Goal: Task Accomplishment & Management: Use online tool/utility

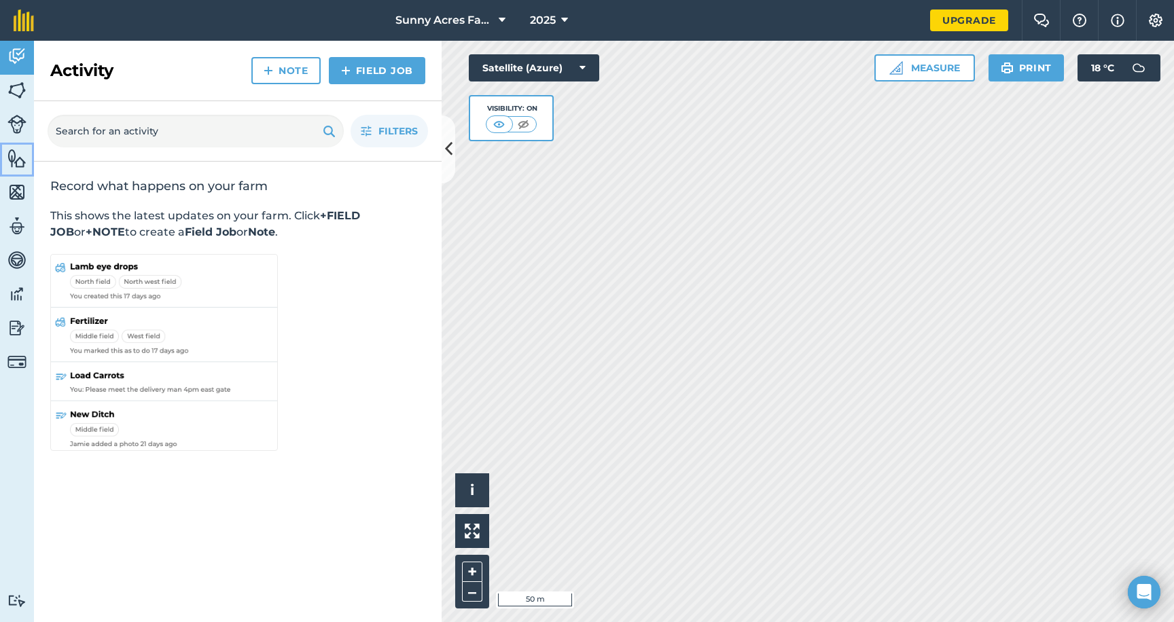
click at [17, 159] on img at bounding box center [16, 158] width 19 height 20
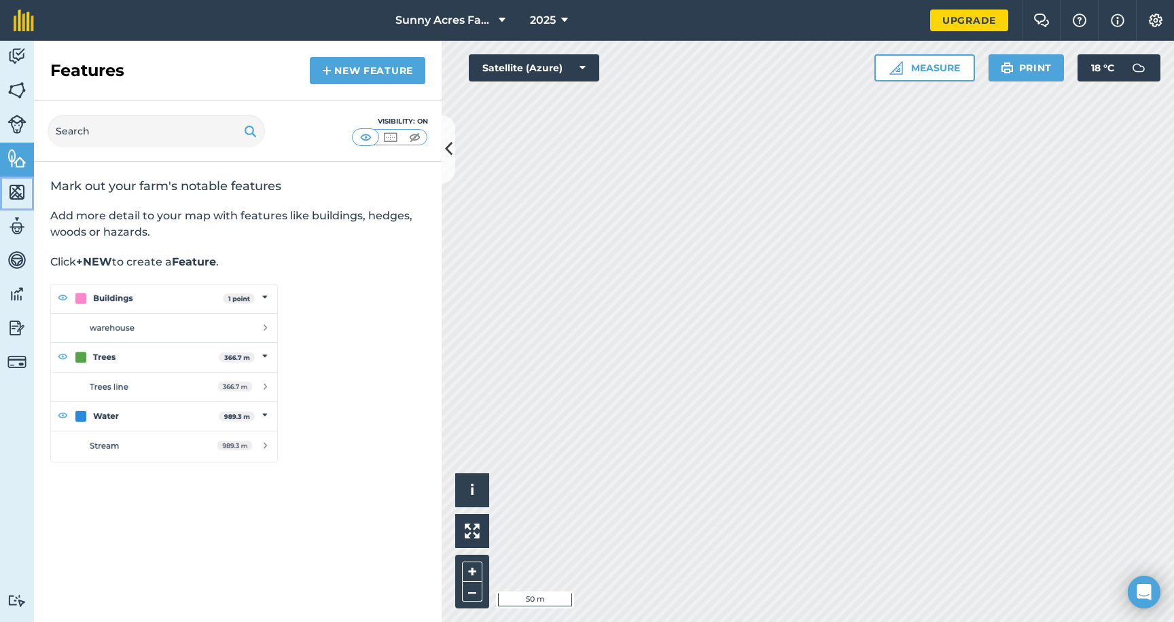
click at [12, 198] on img at bounding box center [16, 192] width 19 height 20
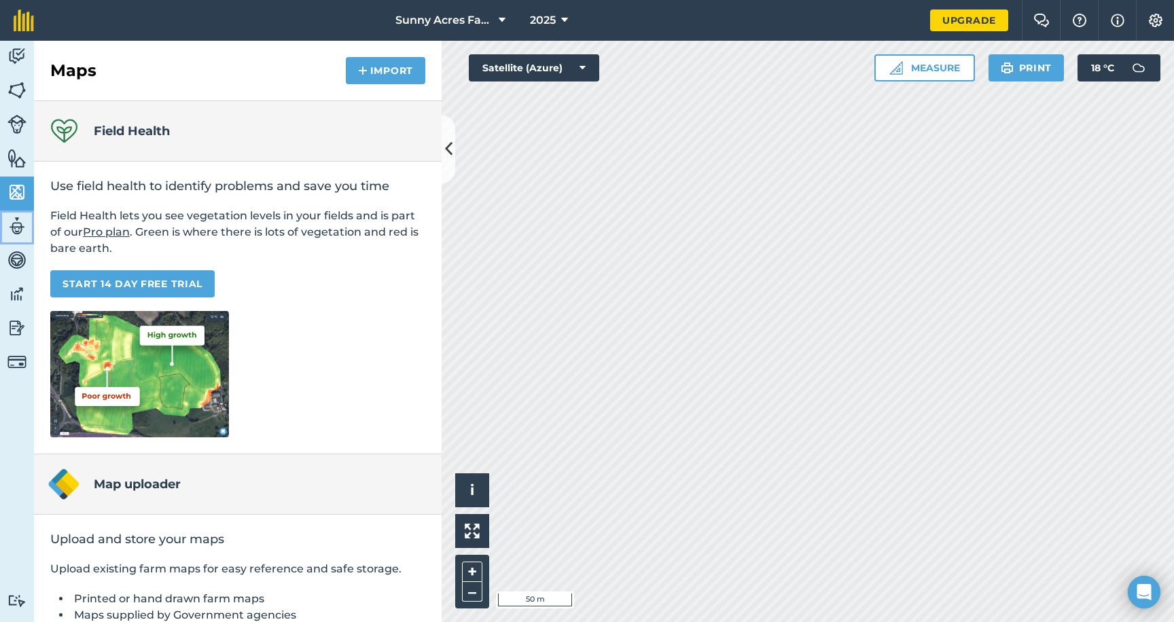
click at [18, 232] on img at bounding box center [16, 226] width 19 height 20
select select "MEMBER"
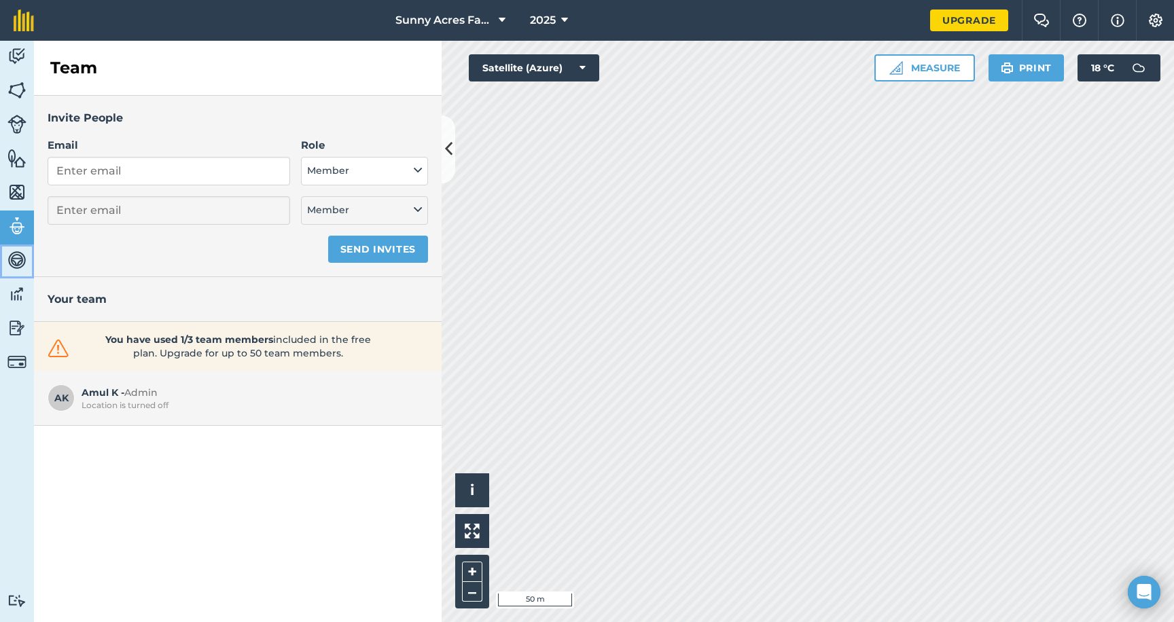
click at [20, 262] on img at bounding box center [16, 260] width 19 height 20
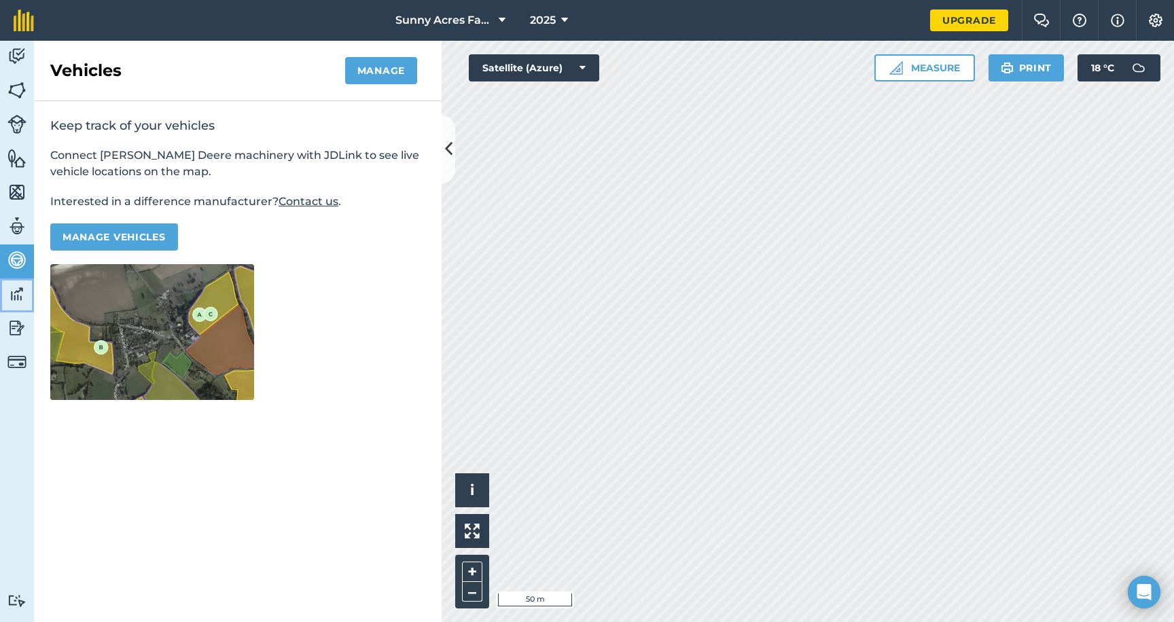
click at [18, 306] on link "Data" at bounding box center [17, 296] width 34 height 34
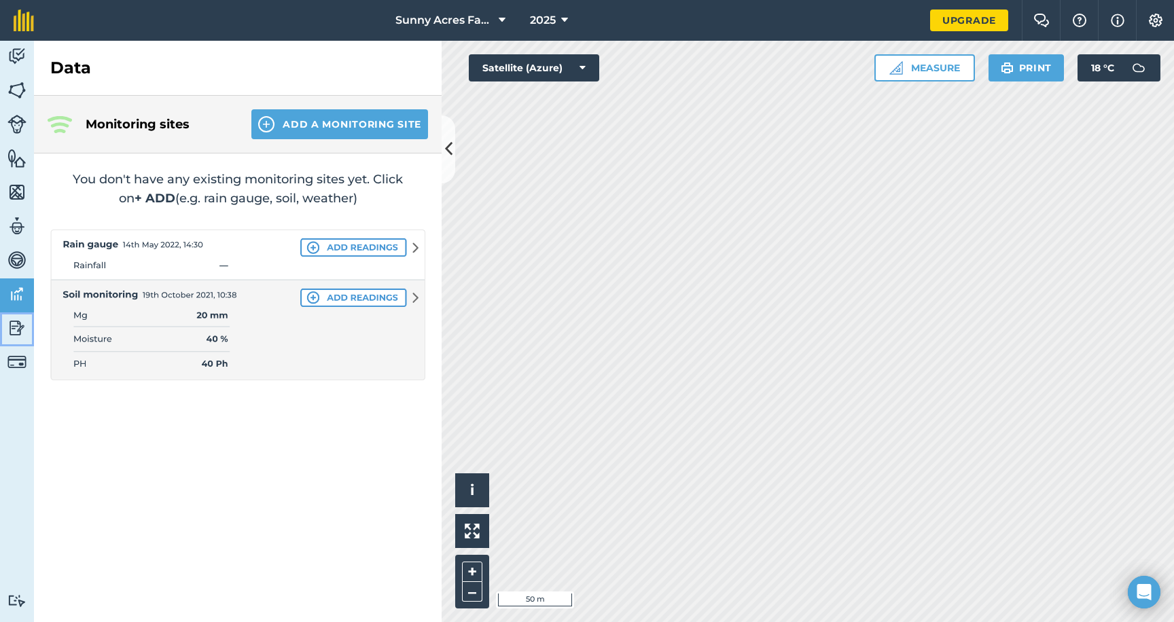
click at [18, 330] on img at bounding box center [16, 328] width 19 height 20
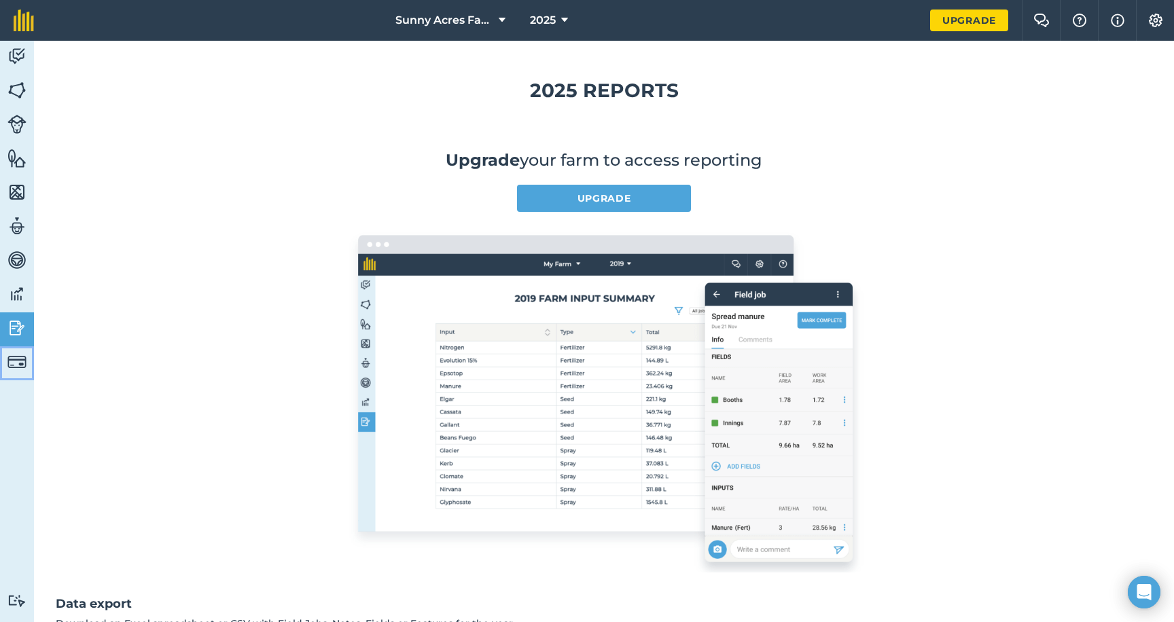
click at [16, 361] on img at bounding box center [16, 362] width 19 height 19
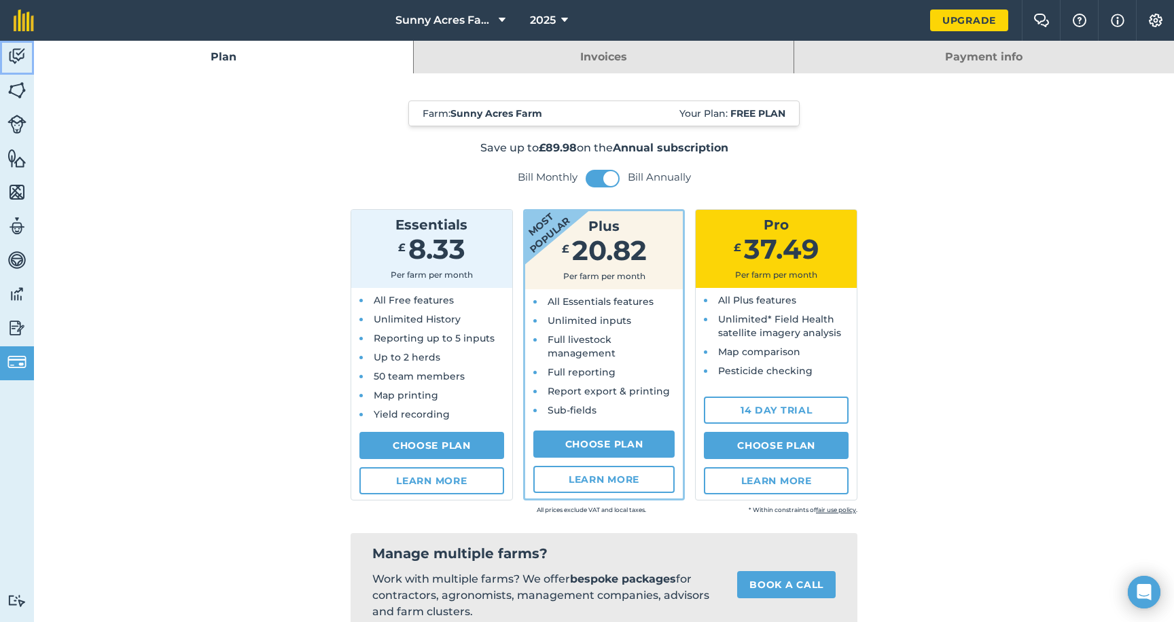
click at [18, 59] on img at bounding box center [16, 56] width 19 height 20
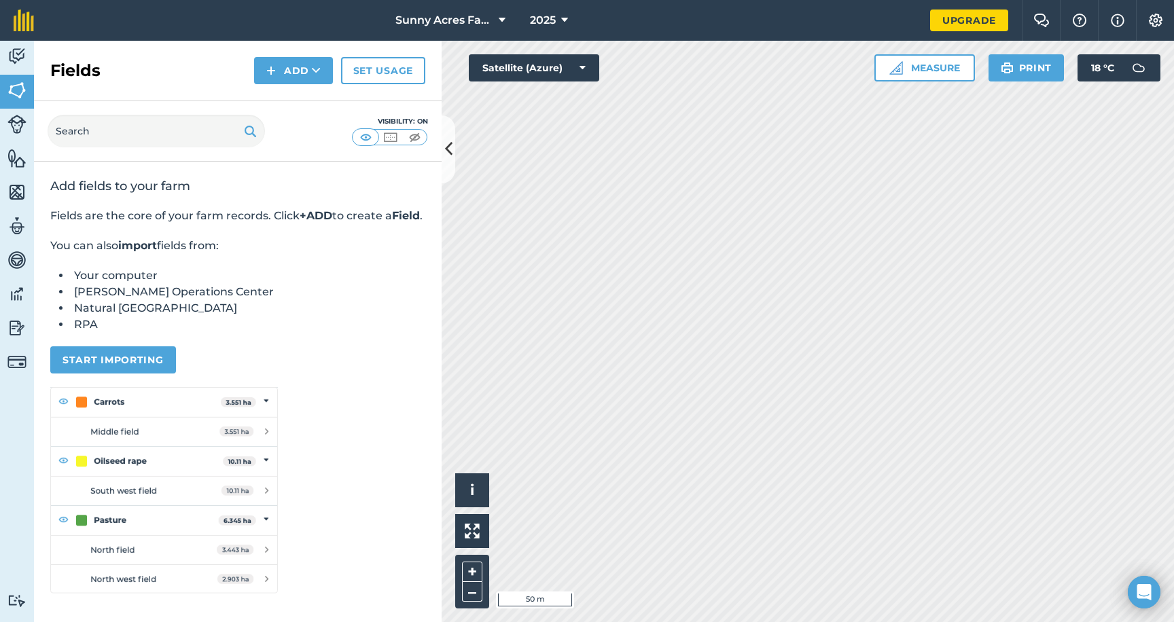
scroll to position [46, 0]
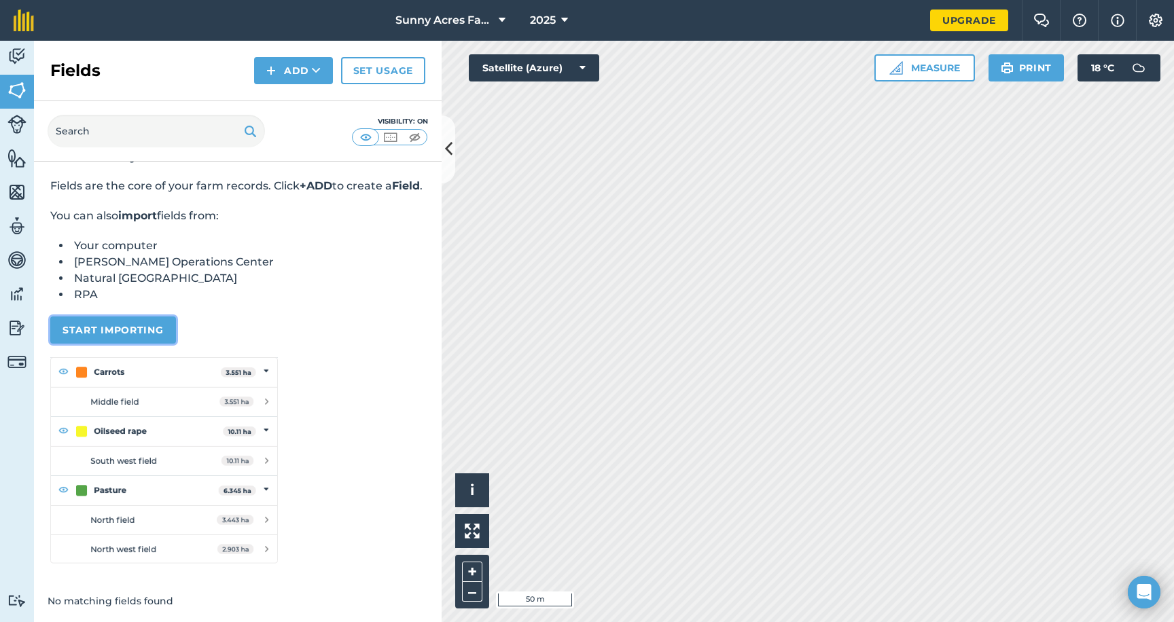
click at [138, 321] on button "Start importing" at bounding box center [113, 330] width 126 height 27
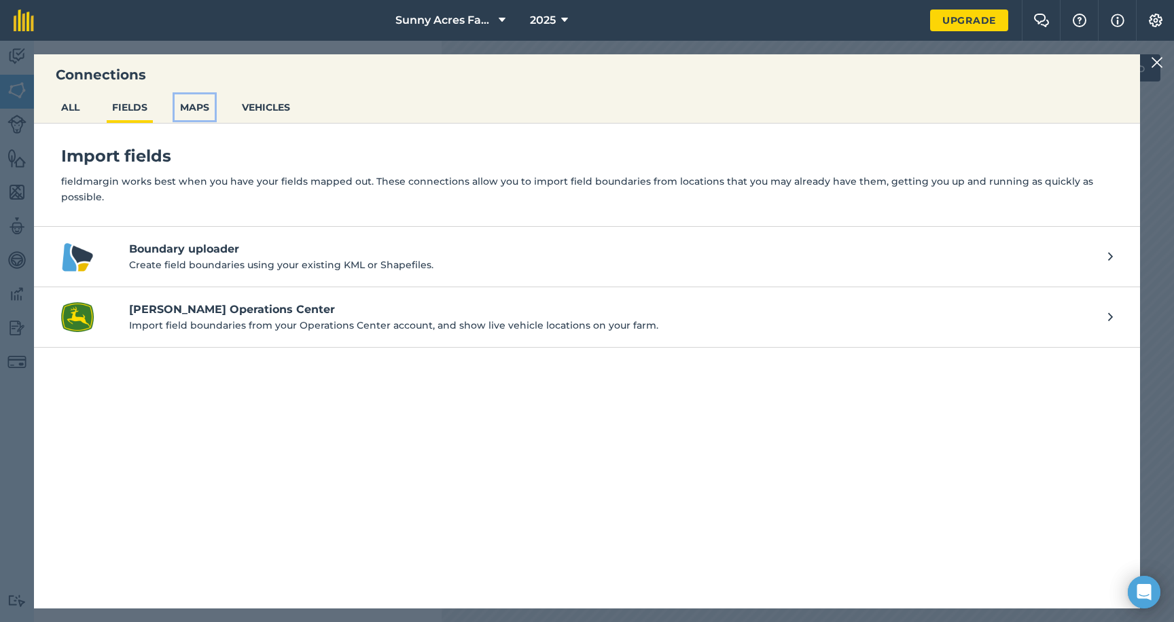
click at [190, 109] on button "MAPS" at bounding box center [195, 107] width 40 height 26
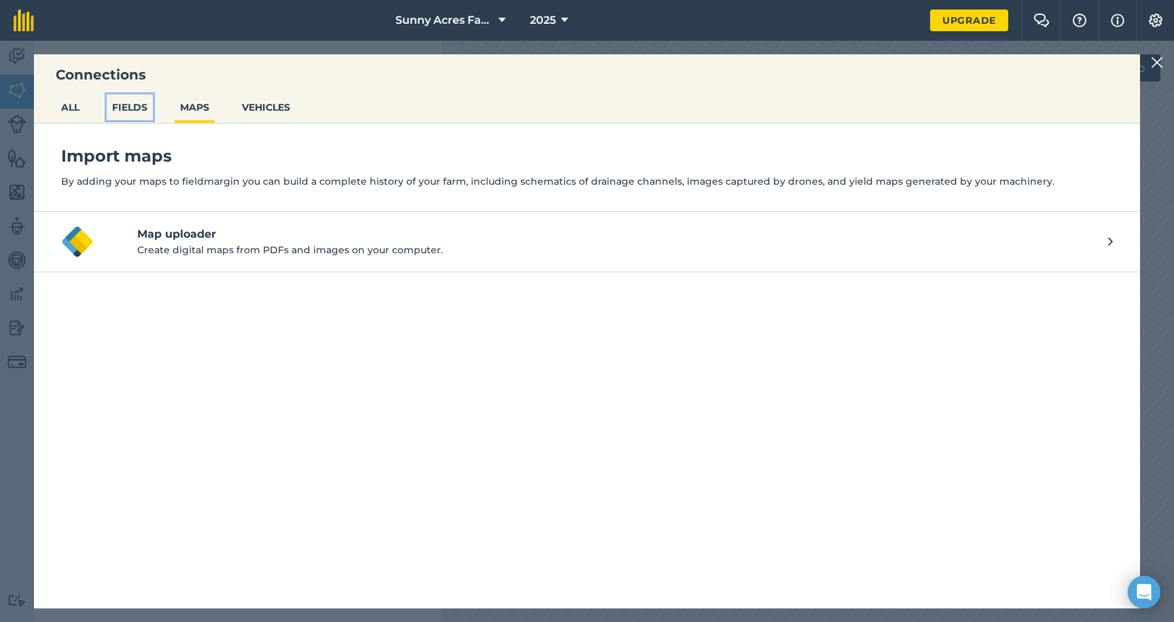
click at [133, 112] on button "FIELDS" at bounding box center [130, 107] width 46 height 26
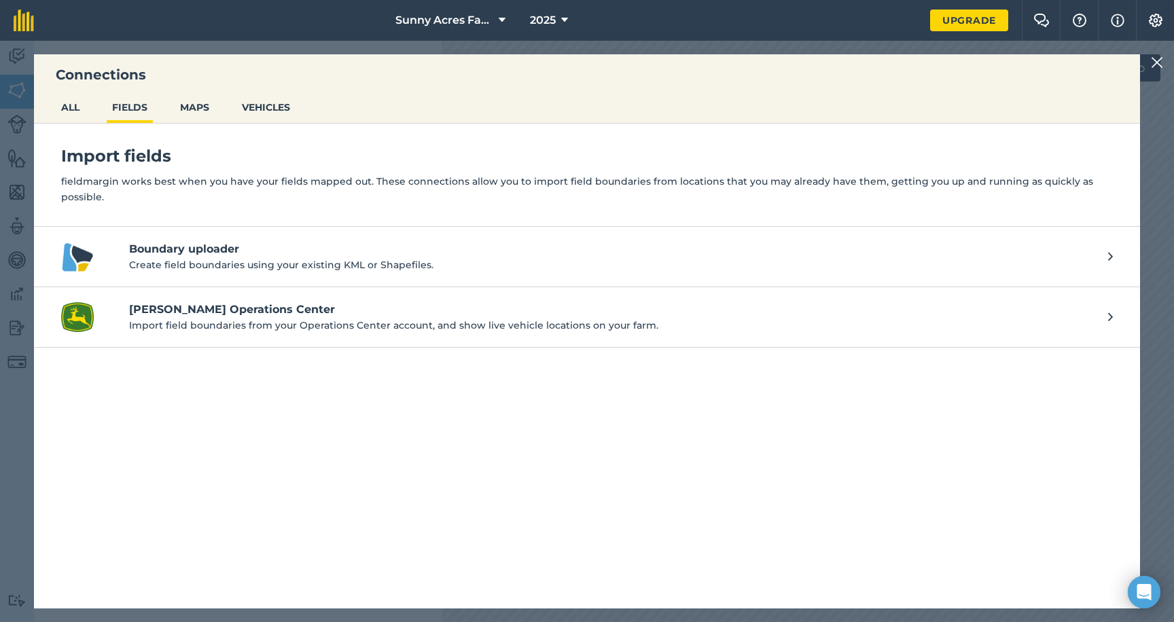
click at [215, 241] on h4 "Boundary uploader" at bounding box center [612, 249] width 966 height 16
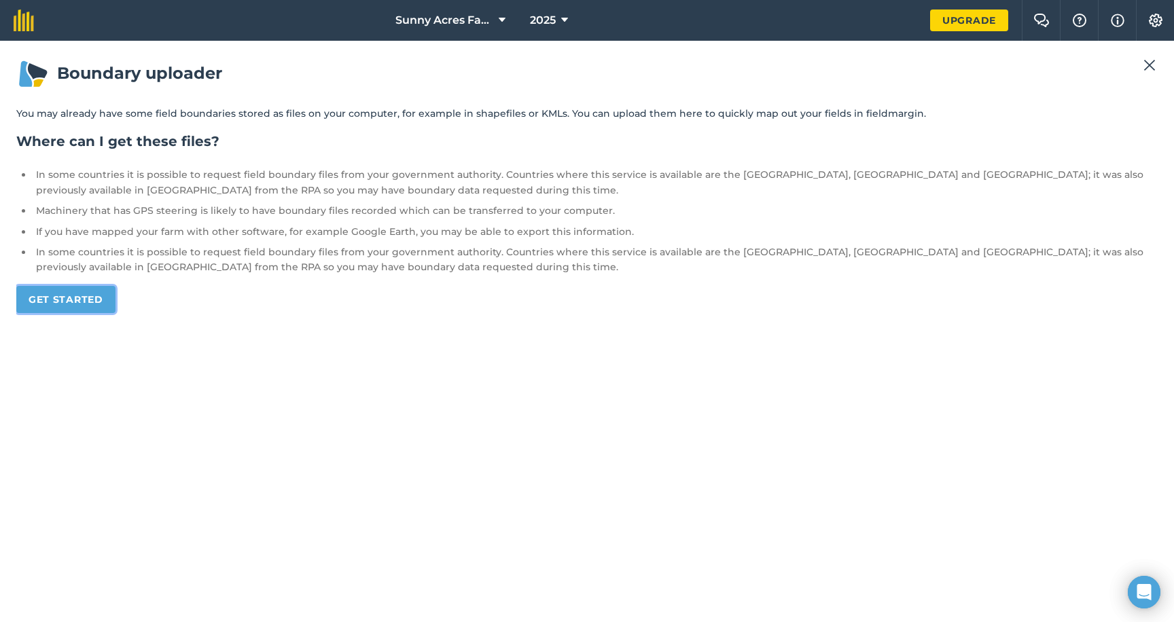
click at [69, 293] on link "Get started" at bounding box center [65, 299] width 99 height 27
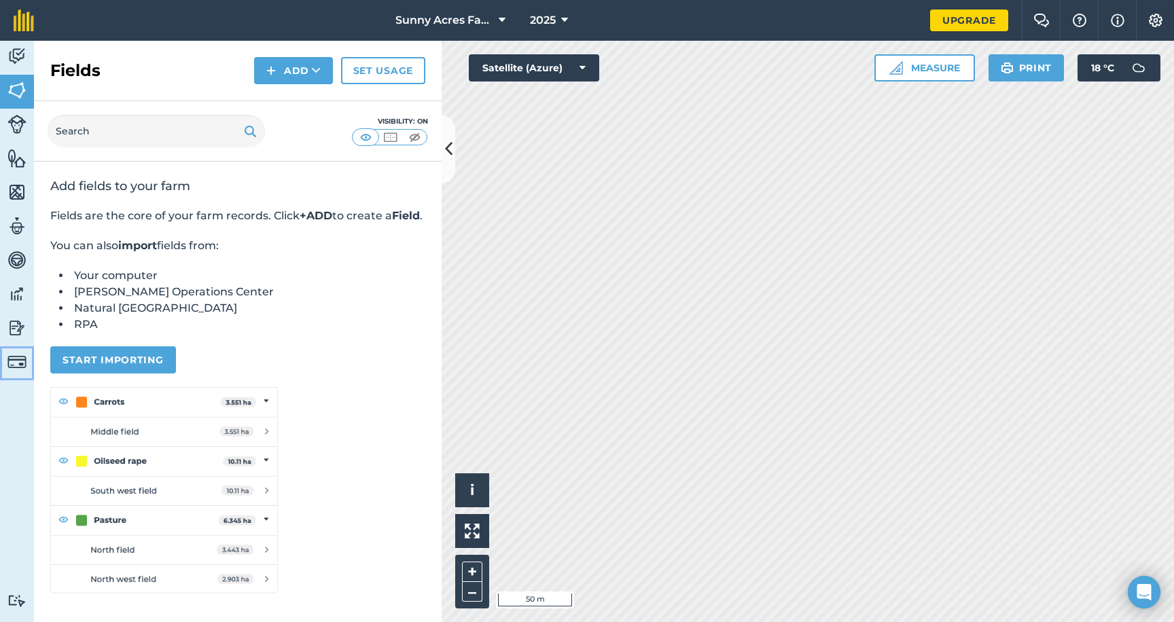
click at [12, 365] on img at bounding box center [16, 362] width 19 height 19
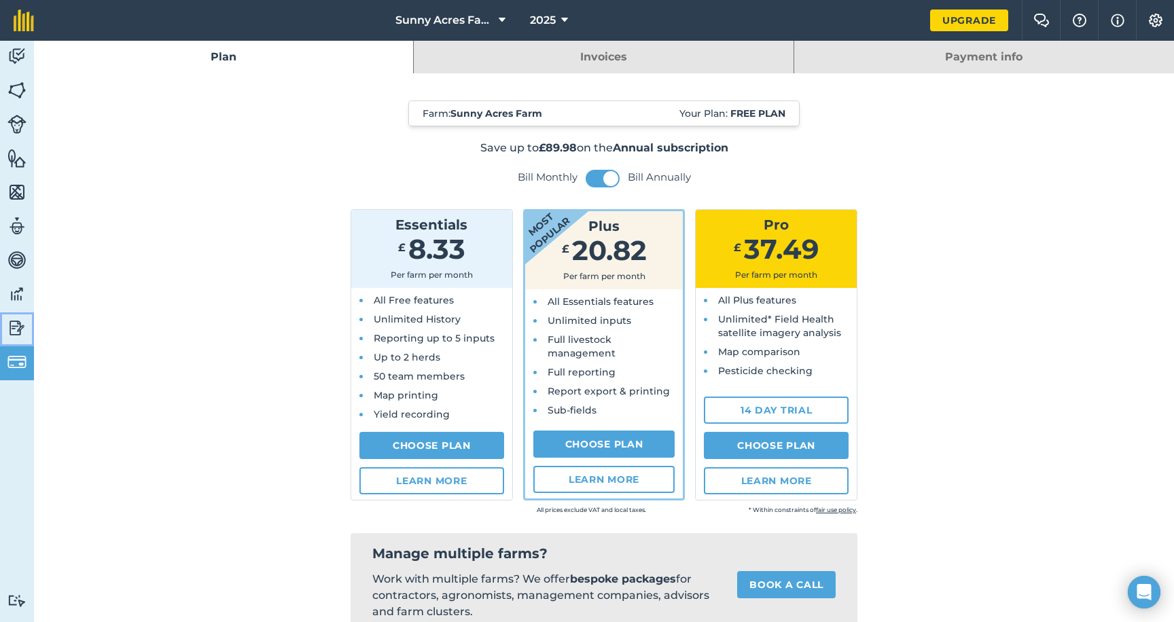
click at [16, 318] on img at bounding box center [16, 328] width 19 height 20
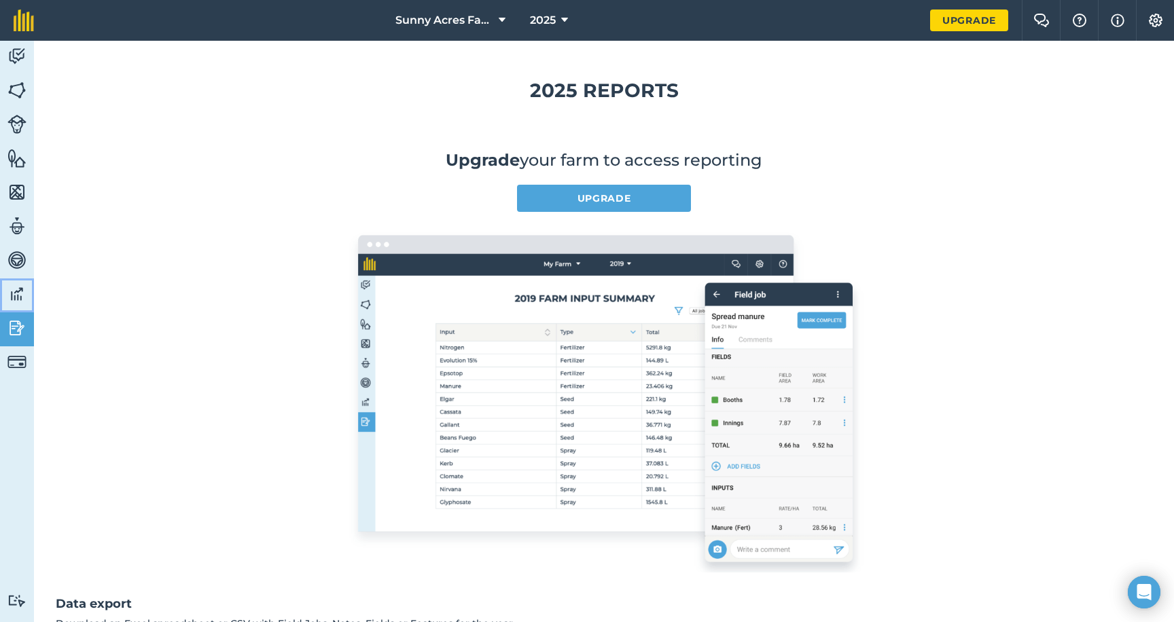
click at [16, 288] on img at bounding box center [16, 294] width 19 height 20
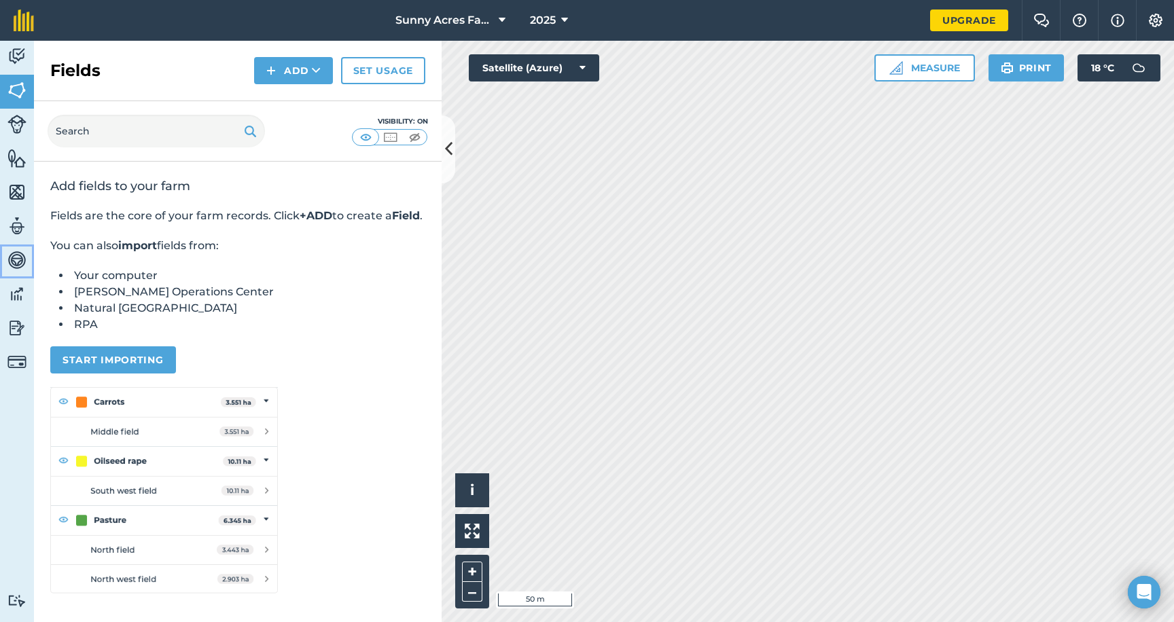
click at [14, 253] on img at bounding box center [16, 260] width 19 height 20
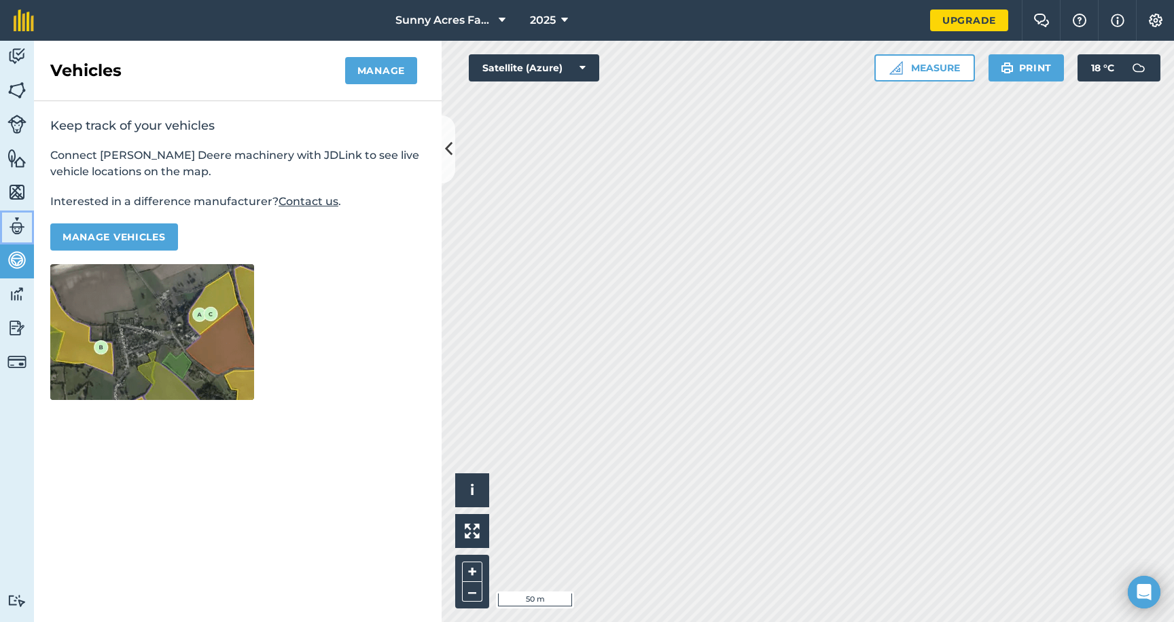
click at [14, 222] on img at bounding box center [16, 226] width 19 height 20
select select "MEMBER"
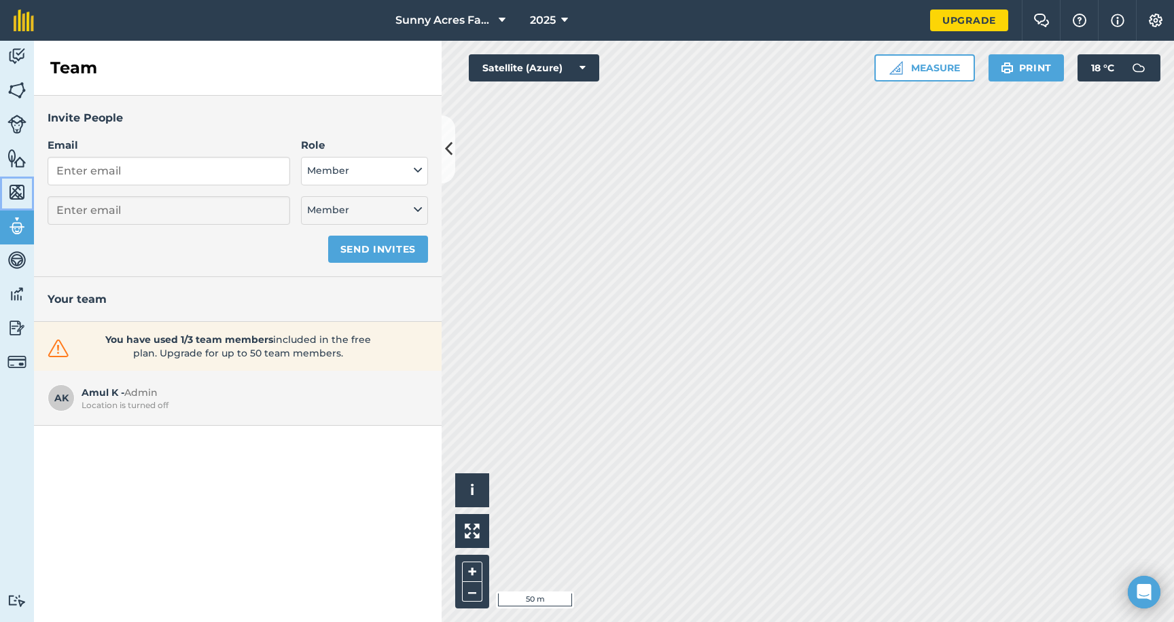
click at [14, 179] on link "Maps" at bounding box center [17, 194] width 34 height 34
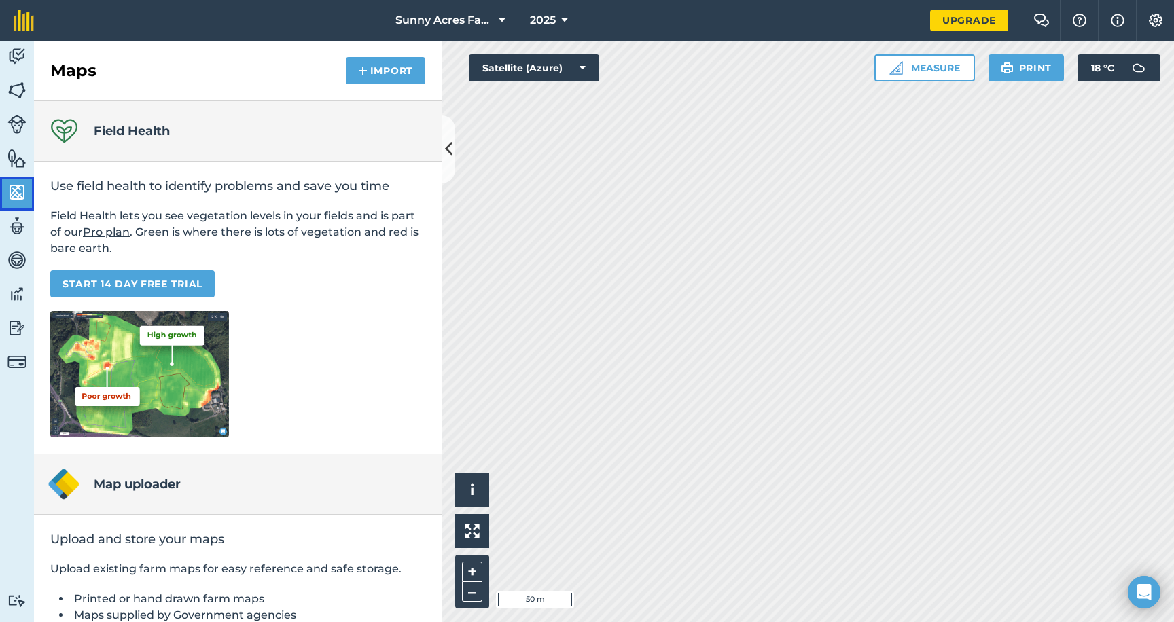
scroll to position [107, 0]
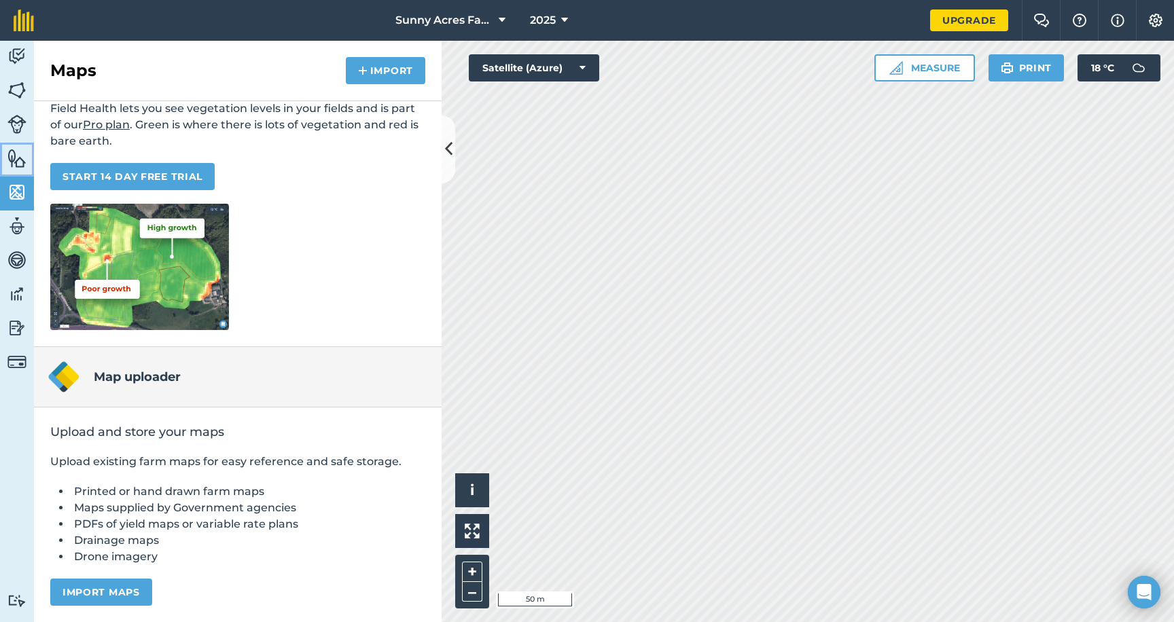
click at [10, 164] on img at bounding box center [16, 158] width 19 height 20
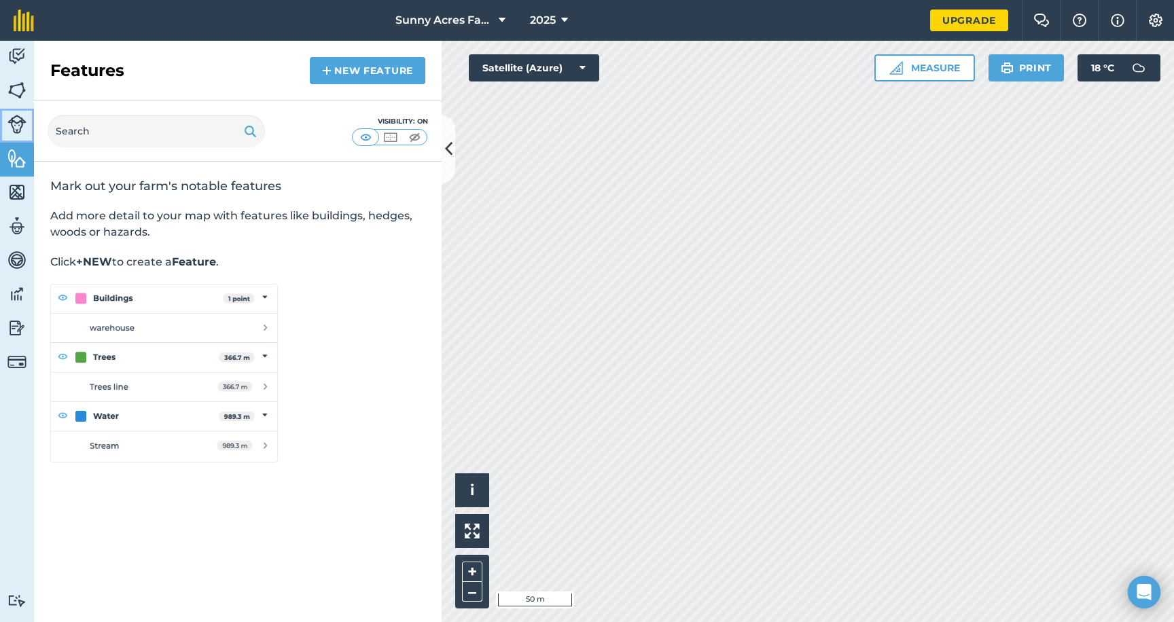
click at [17, 132] on img at bounding box center [16, 124] width 19 height 19
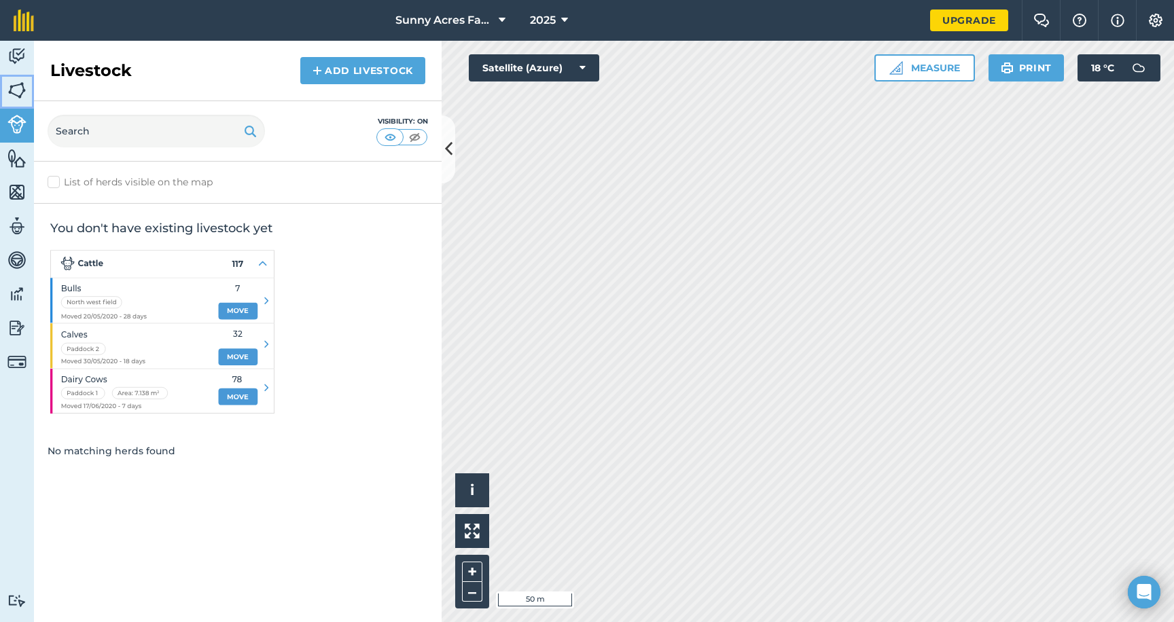
click at [17, 98] on img at bounding box center [16, 90] width 19 height 20
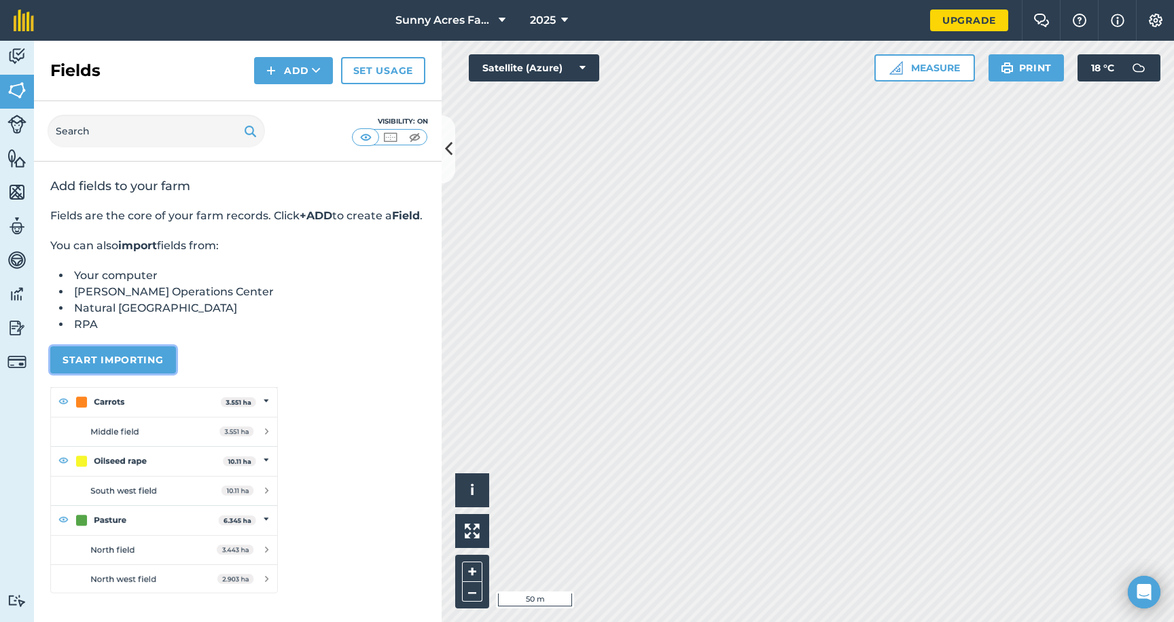
click at [144, 374] on button "Start importing" at bounding box center [113, 360] width 126 height 27
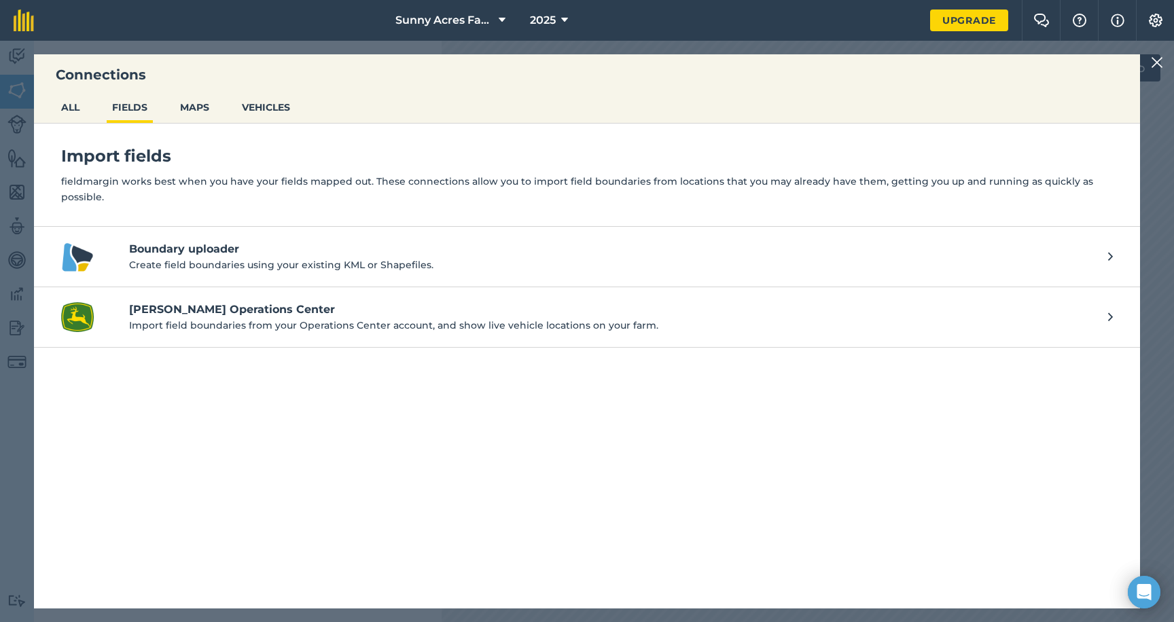
click at [196, 258] on p "Create field boundaries using your existing KML or Shapefiles." at bounding box center [612, 265] width 966 height 15
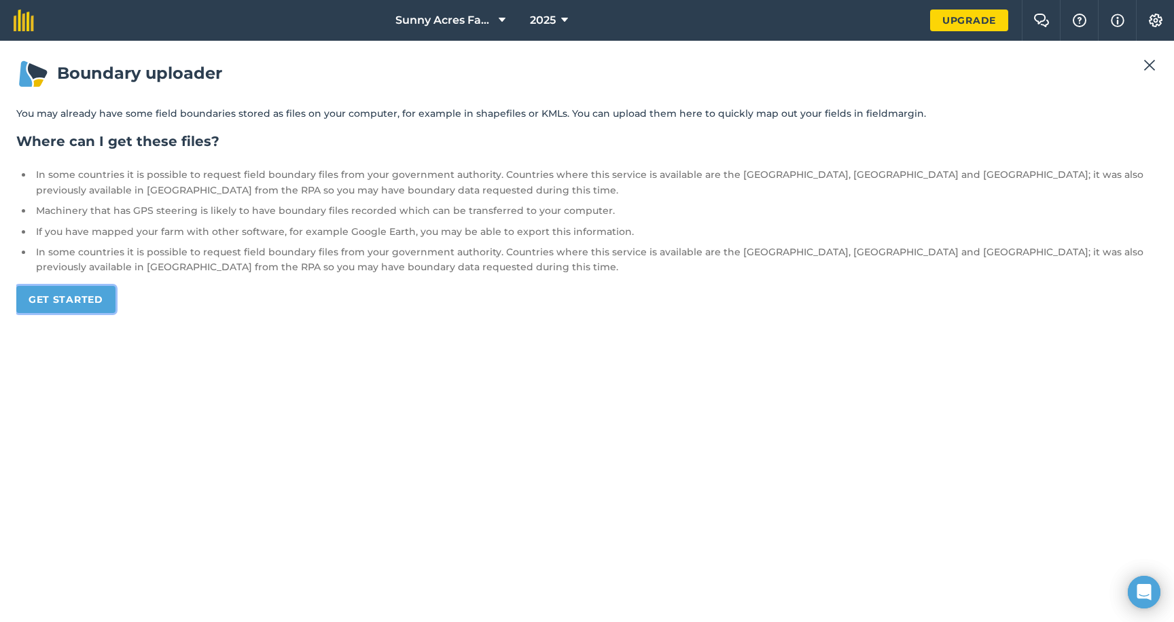
click at [84, 298] on link "Get started" at bounding box center [65, 299] width 99 height 27
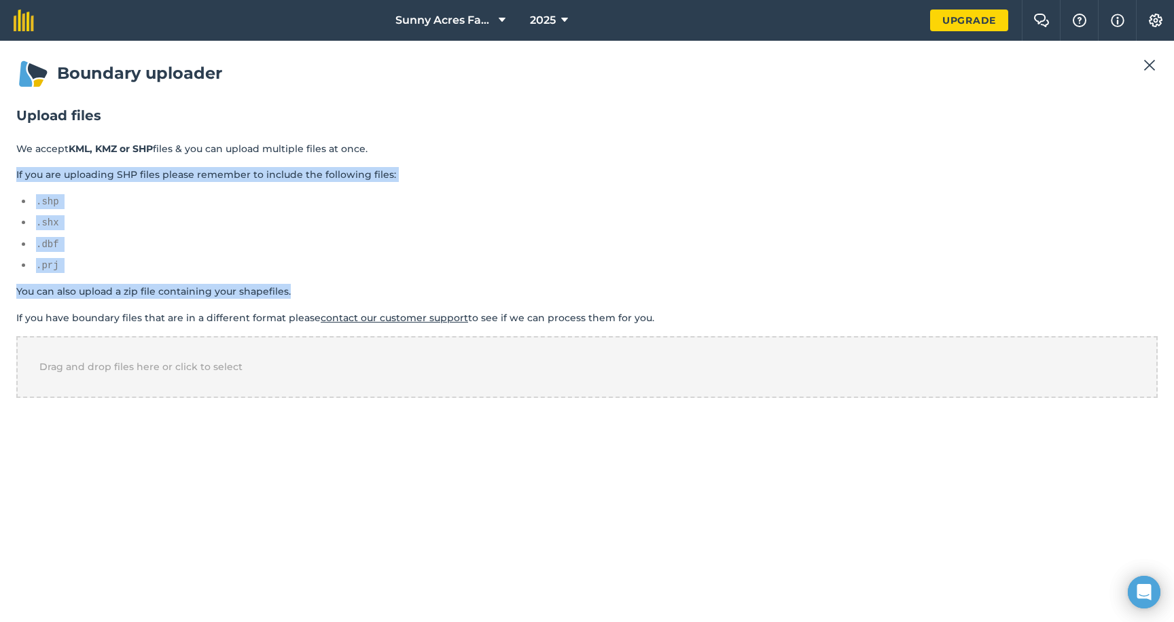
drag, startPoint x: 16, startPoint y: 174, endPoint x: 355, endPoint y: 294, distance: 360.4
click at [355, 294] on section "Upload files We accept KML, KMZ or SHP files & you can upload multiple files at…" at bounding box center [586, 252] width 1141 height 292
copy section "If you are uploading SHP files please remember to include the following files: …"
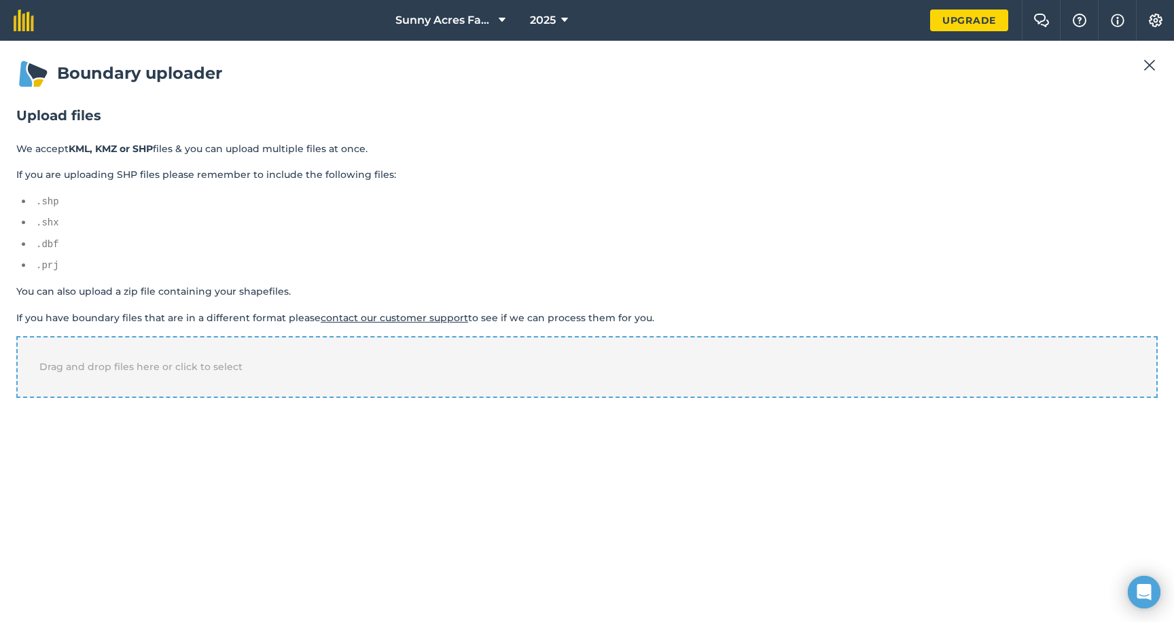
click at [231, 381] on div "Drag and drop files here or click to select" at bounding box center [586, 366] width 1141 height 61
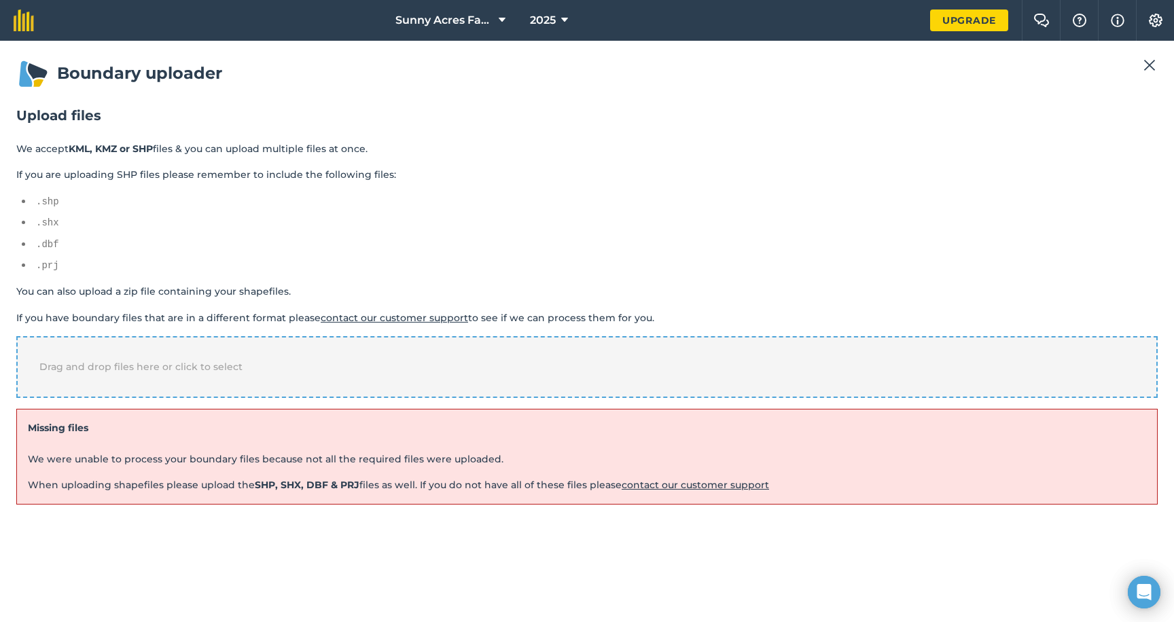
click at [224, 361] on span "Drag and drop files here or click to select" at bounding box center [140, 367] width 203 height 12
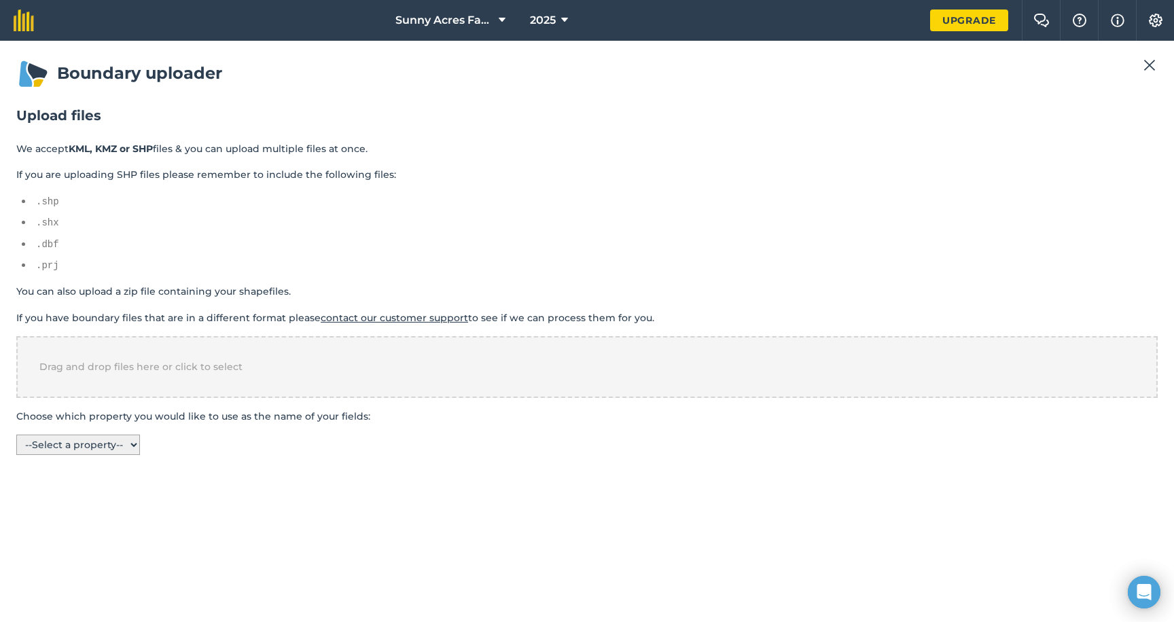
click at [98, 441] on select "-- Select a property -- name addr city state zip" at bounding box center [78, 445] width 124 height 20
select select "name"
click at [16, 435] on select "-- Select a property -- name addr city state zip" at bounding box center [78, 445] width 124 height 20
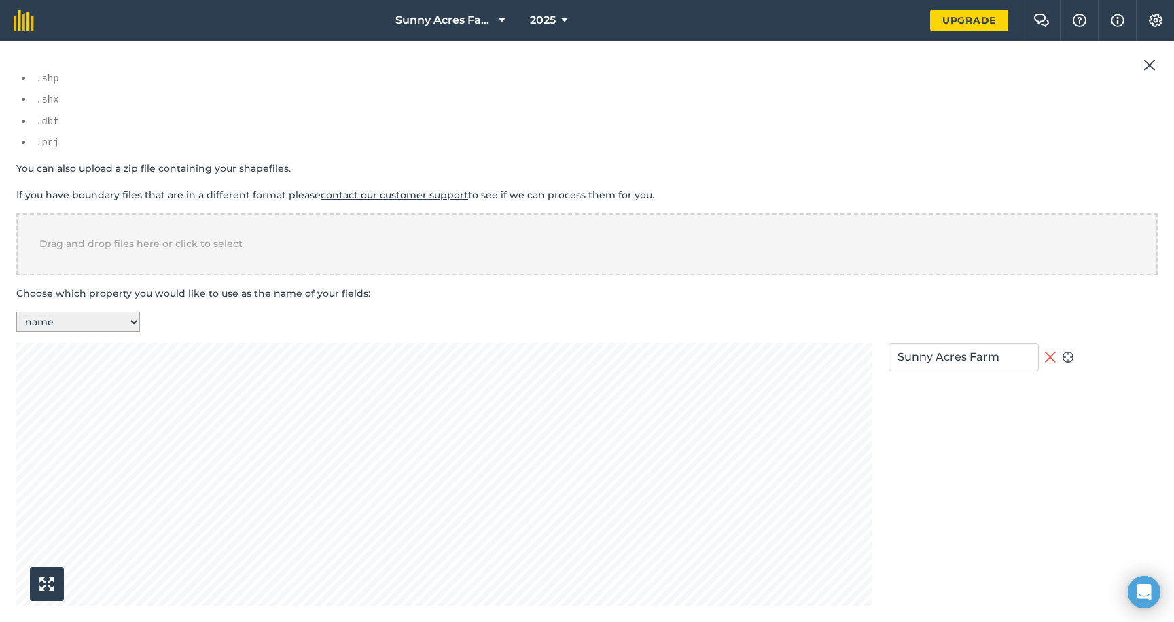
scroll to position [252, 0]
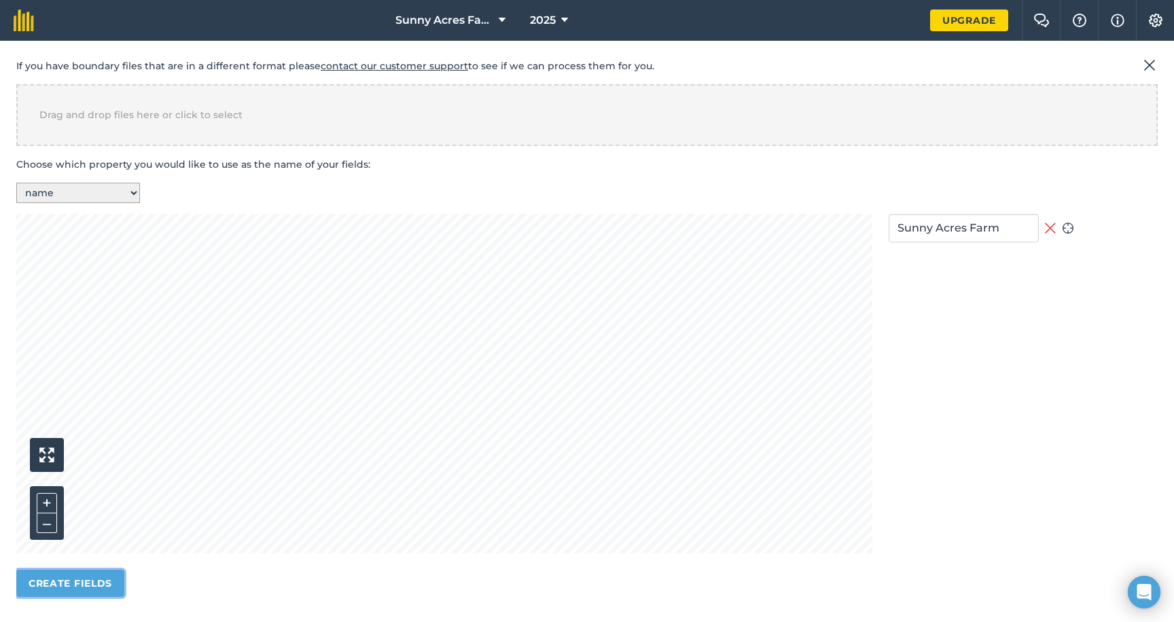
click at [80, 583] on button "Create fields" at bounding box center [70, 583] width 108 height 27
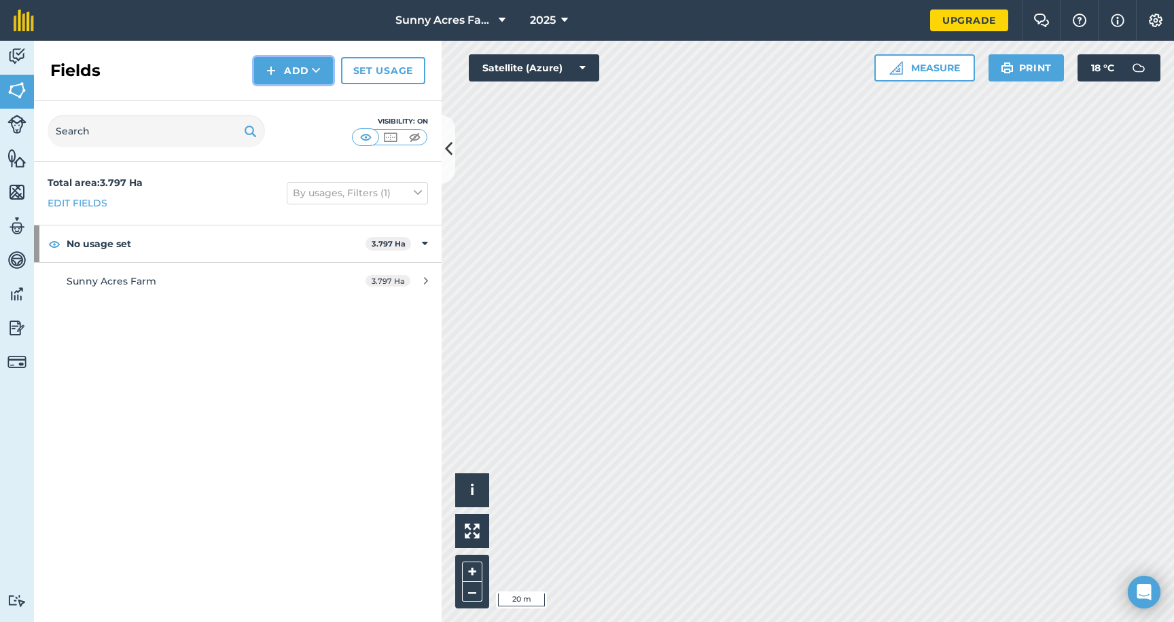
click at [307, 73] on button "Add" at bounding box center [293, 70] width 79 height 27
click at [215, 82] on div "Fields Add Draw Import Set usage" at bounding box center [238, 71] width 408 height 60
click at [17, 124] on img at bounding box center [16, 124] width 19 height 19
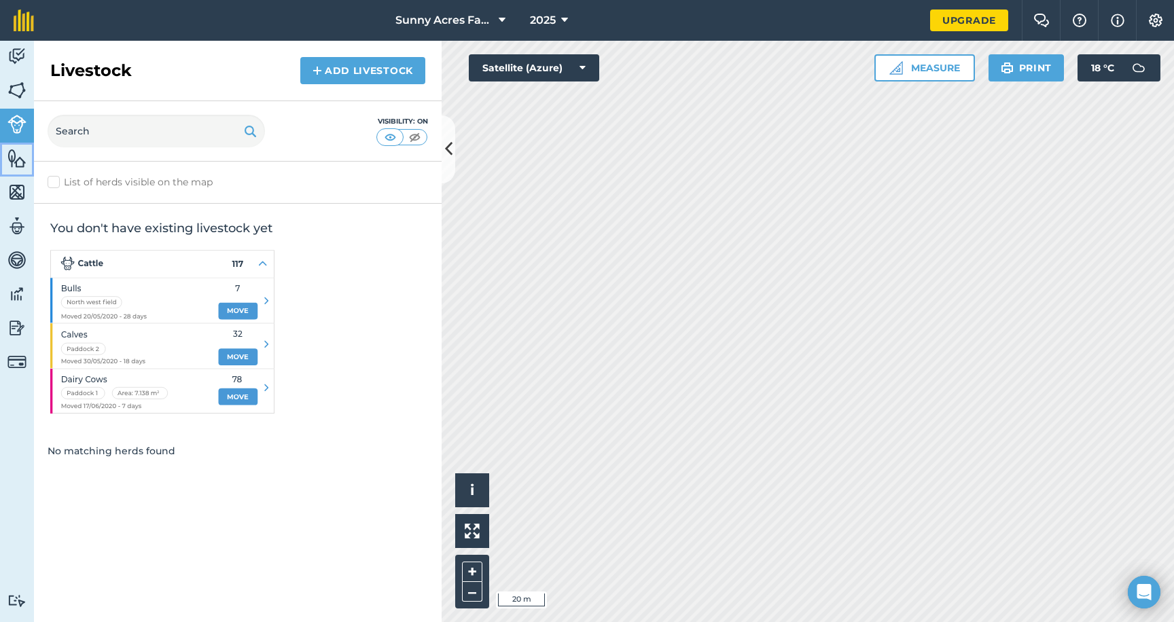
click at [16, 160] on img at bounding box center [16, 158] width 19 height 20
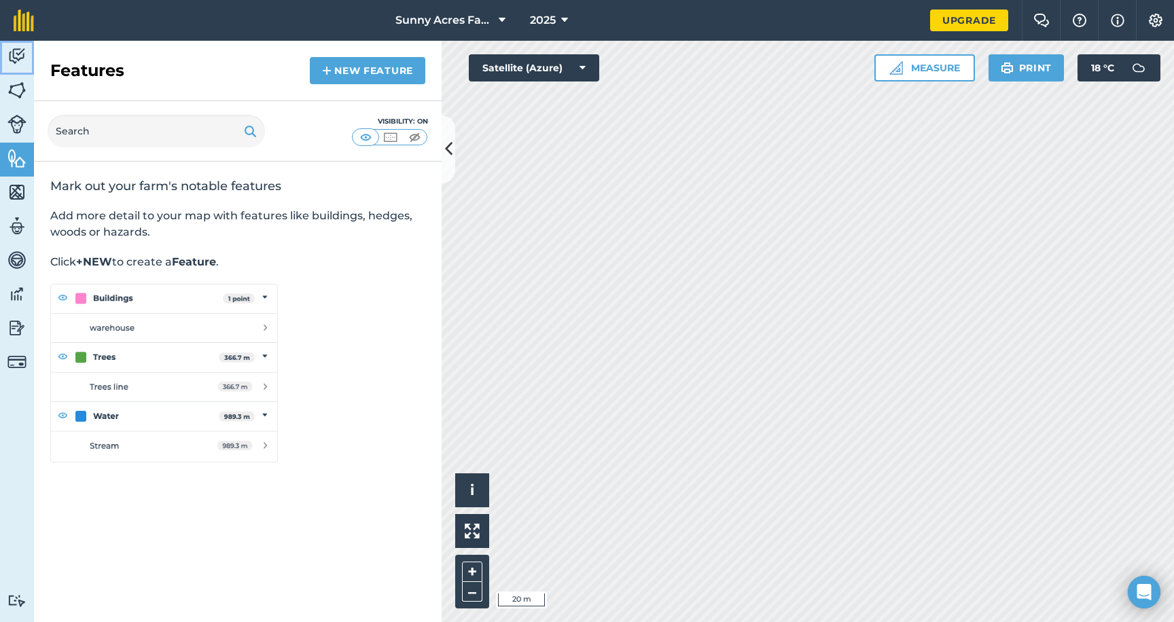
click at [22, 59] on img at bounding box center [16, 56] width 19 height 20
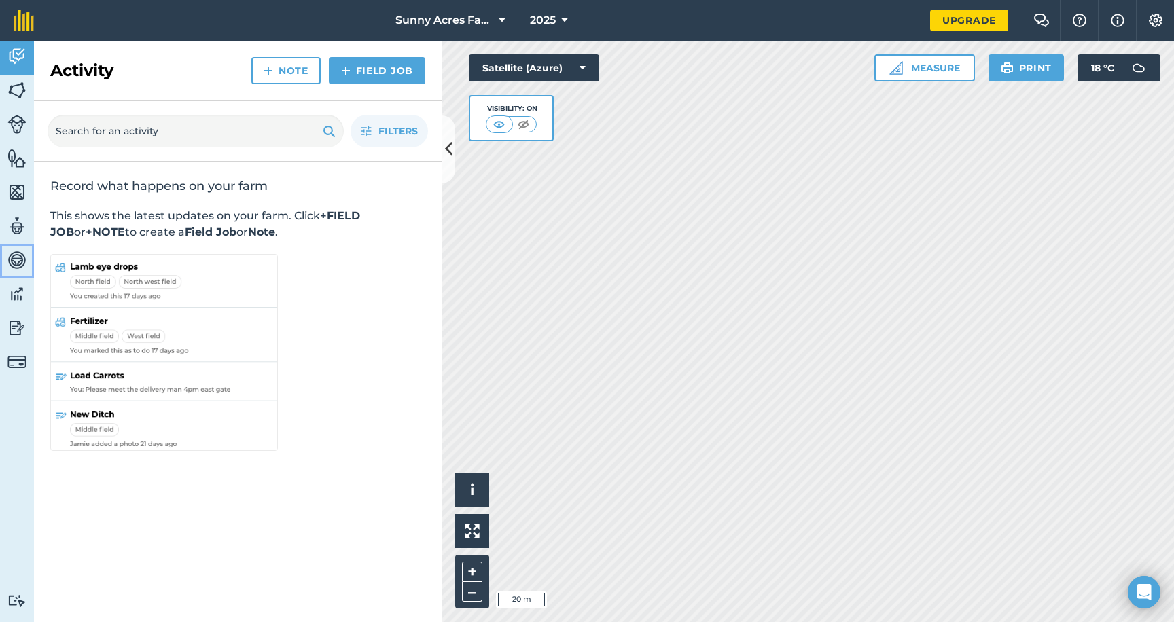
click at [24, 262] on img at bounding box center [16, 260] width 19 height 20
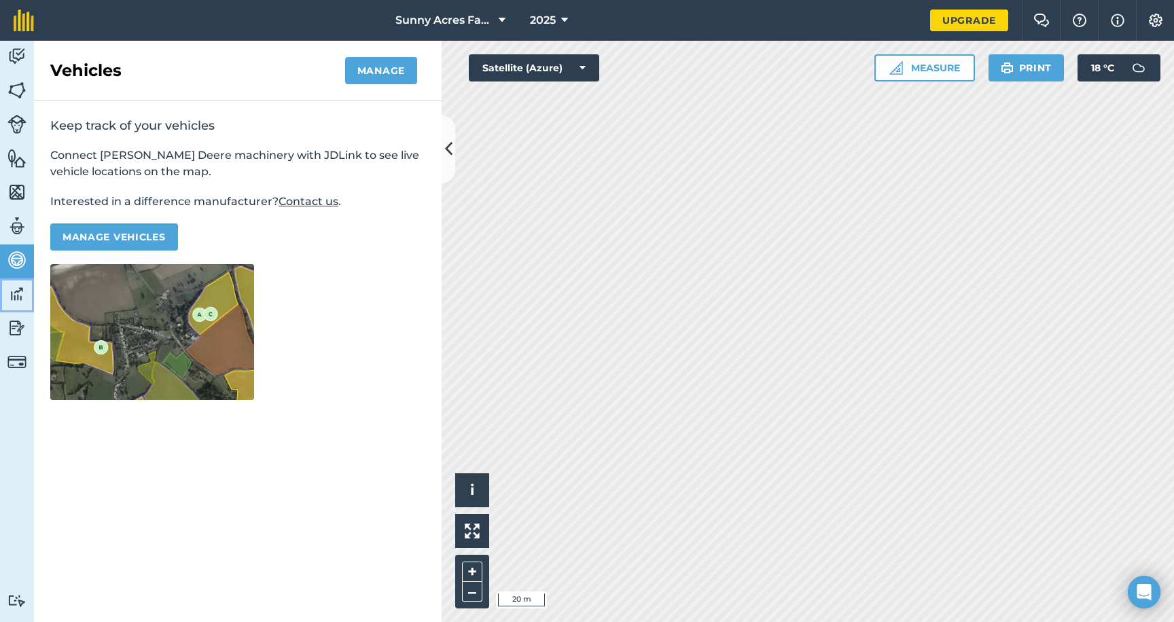
click at [16, 305] on link "Data" at bounding box center [17, 296] width 34 height 34
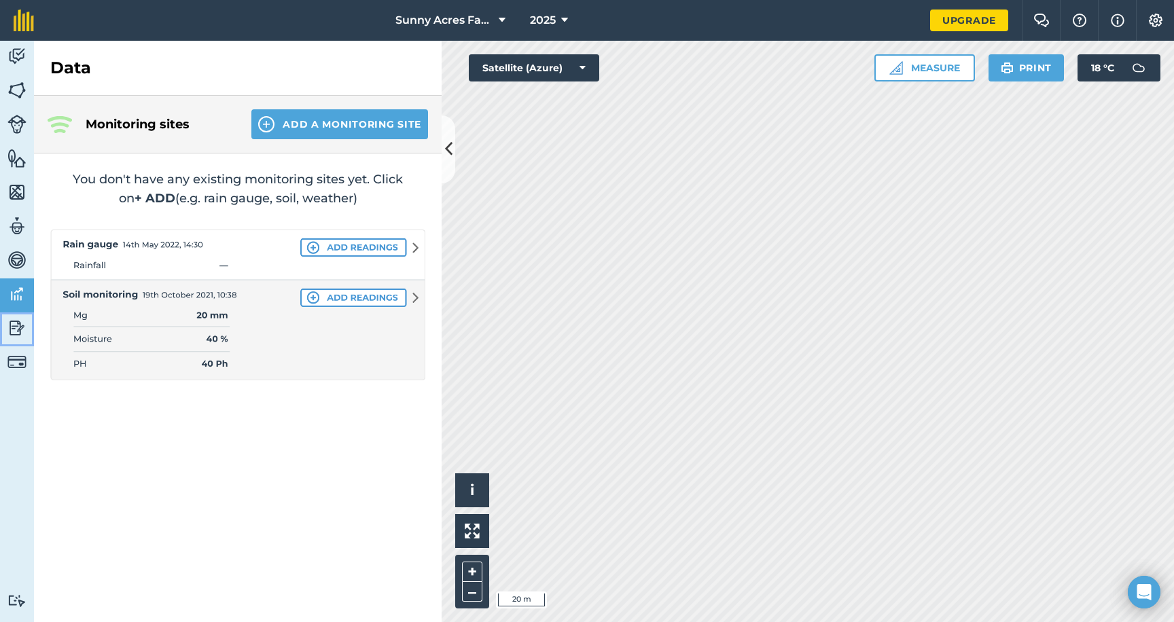
click at [15, 323] on img at bounding box center [16, 328] width 19 height 20
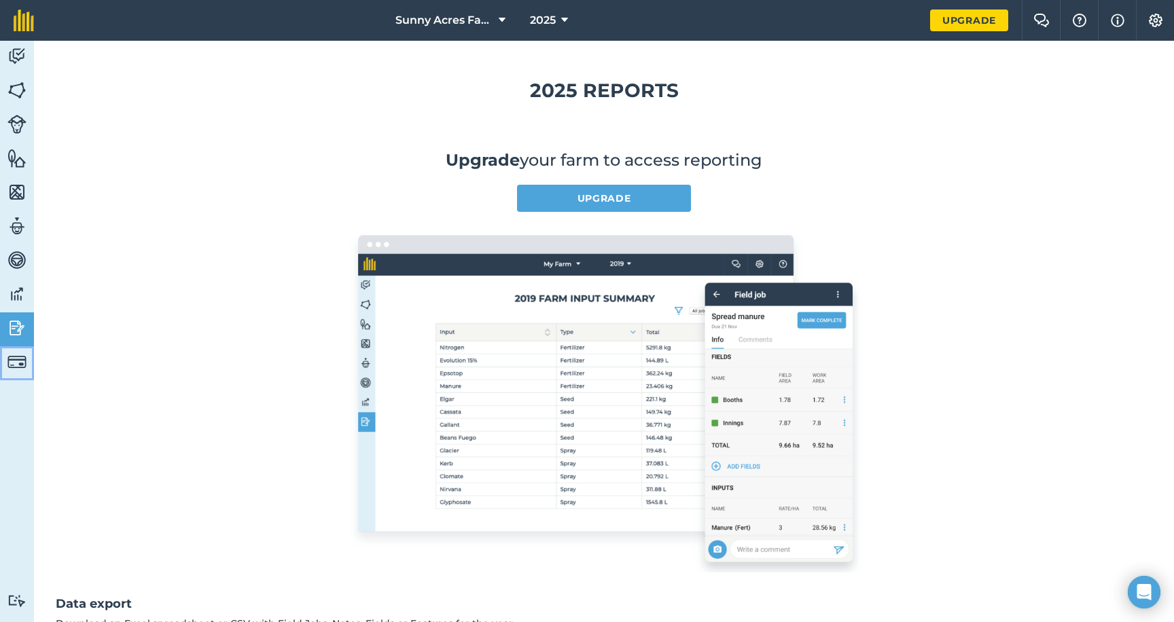
click at [17, 363] on img at bounding box center [16, 362] width 19 height 19
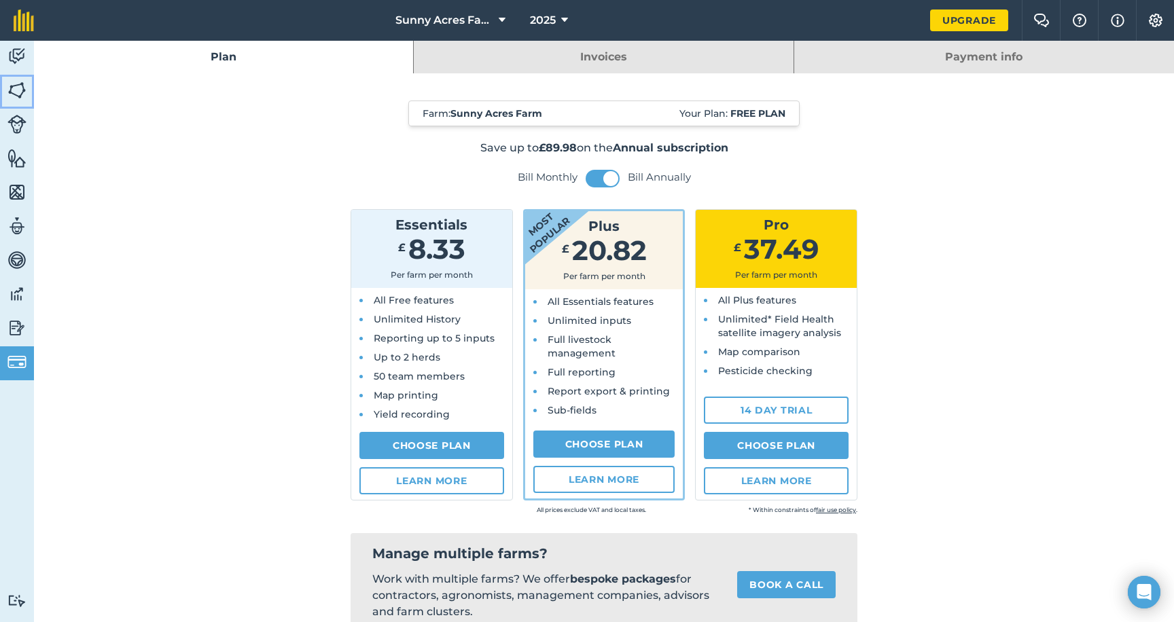
click at [19, 90] on img at bounding box center [16, 90] width 19 height 20
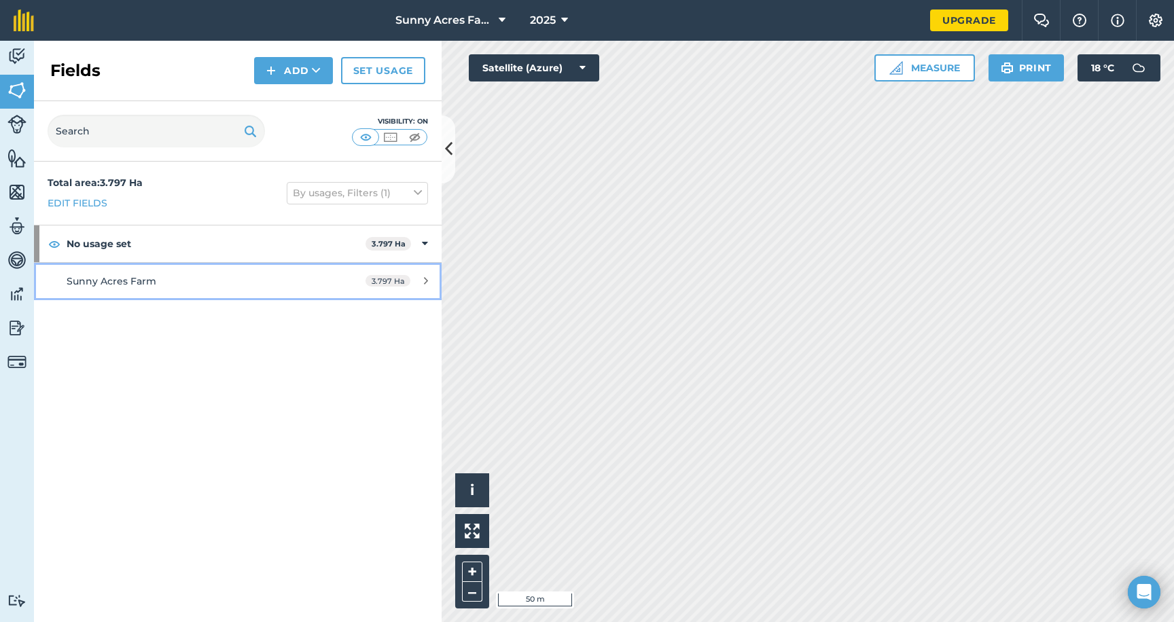
click at [98, 277] on span "Sunny Acres Farm" at bounding box center [112, 281] width 90 height 12
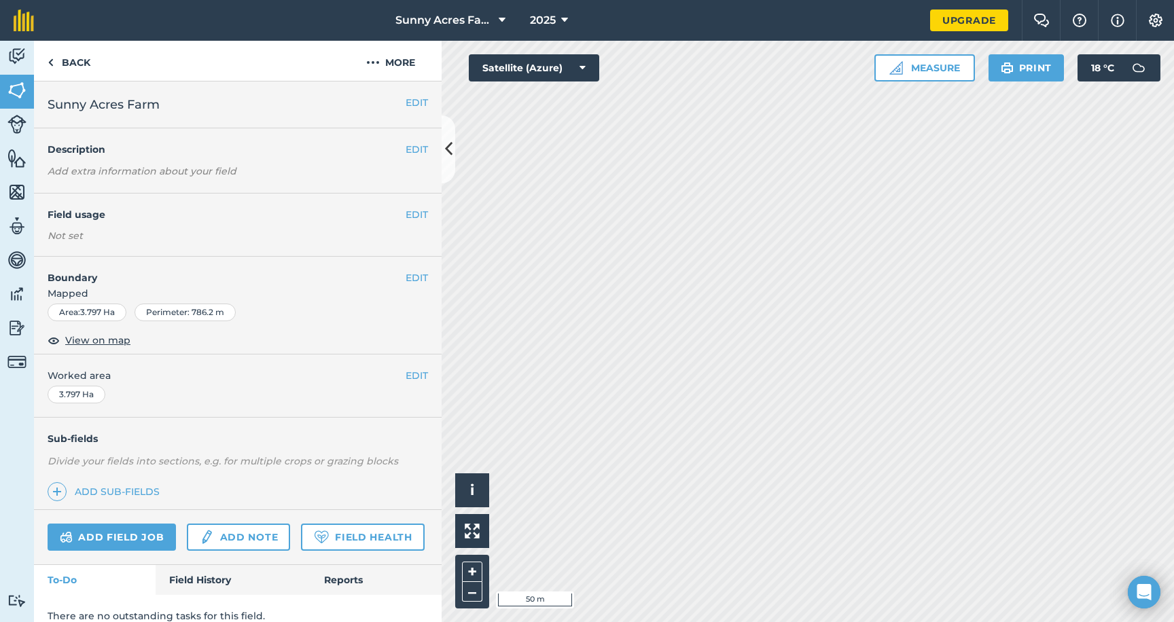
scroll to position [15, 0]
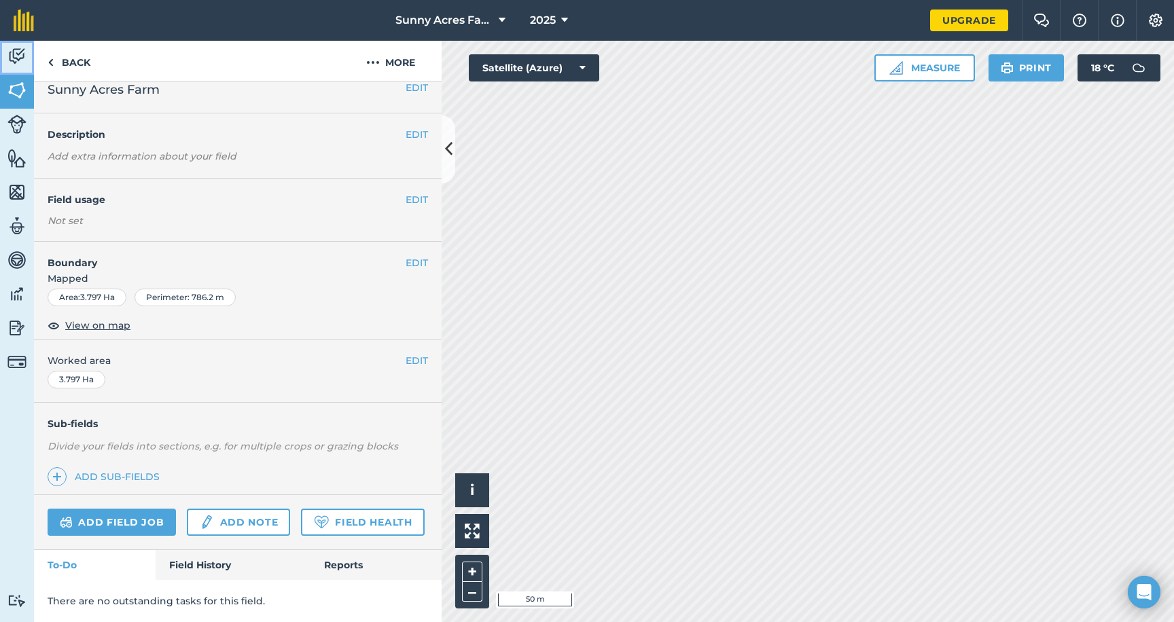
click at [20, 60] on img at bounding box center [16, 56] width 19 height 20
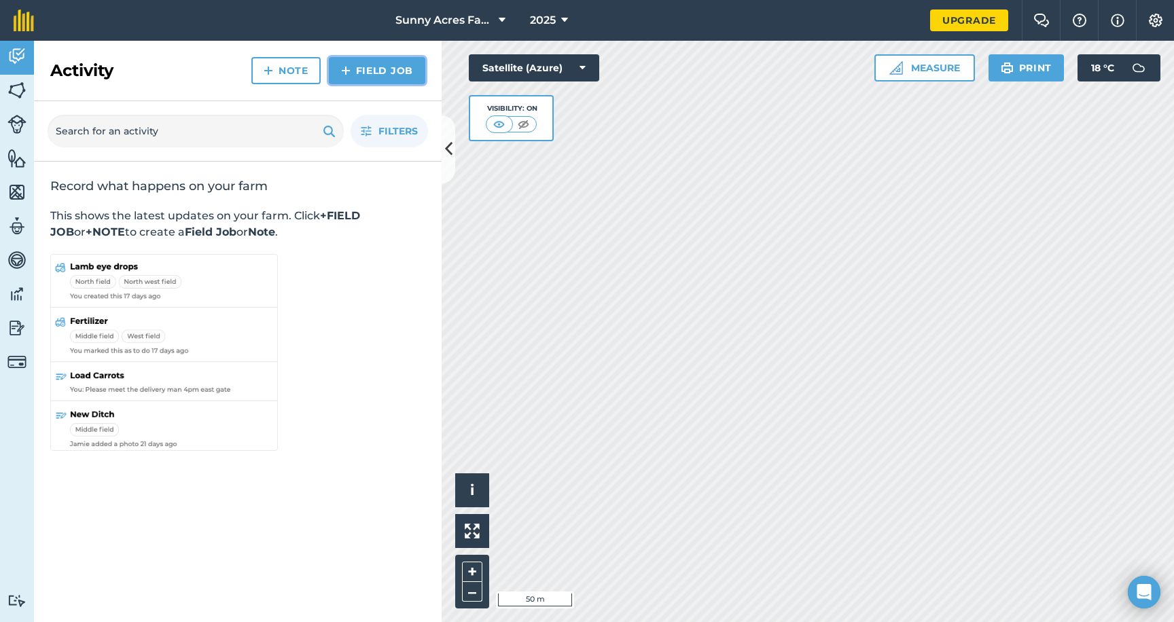
click at [373, 71] on link "Field Job" at bounding box center [377, 70] width 96 height 27
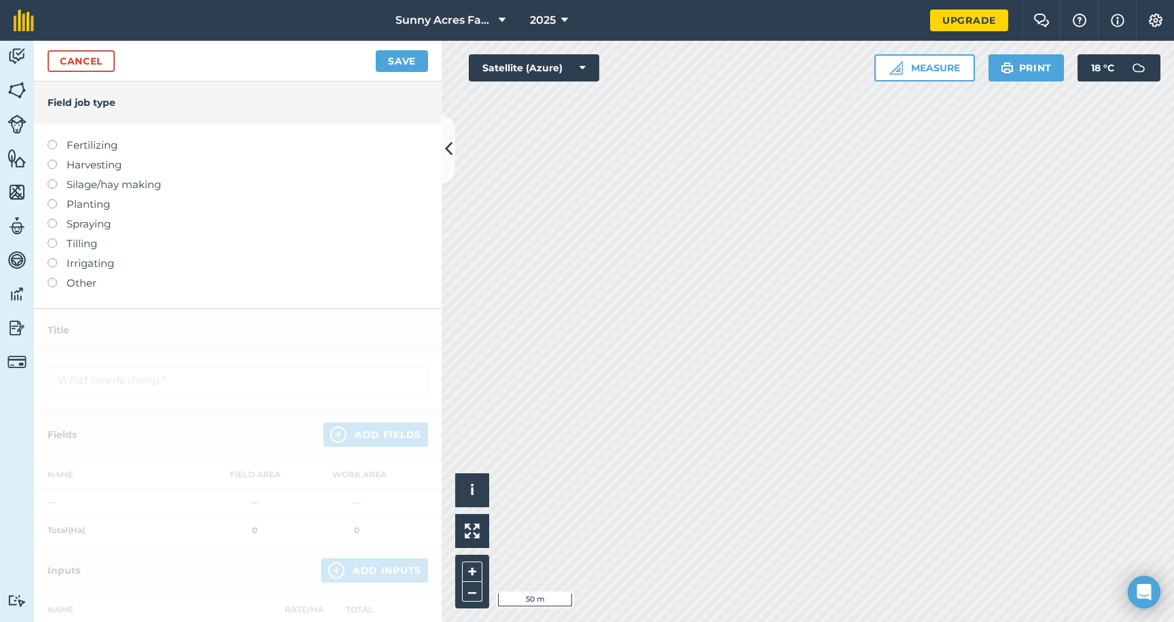
click at [54, 140] on label at bounding box center [57, 140] width 19 height 0
type input "Fertilizing"
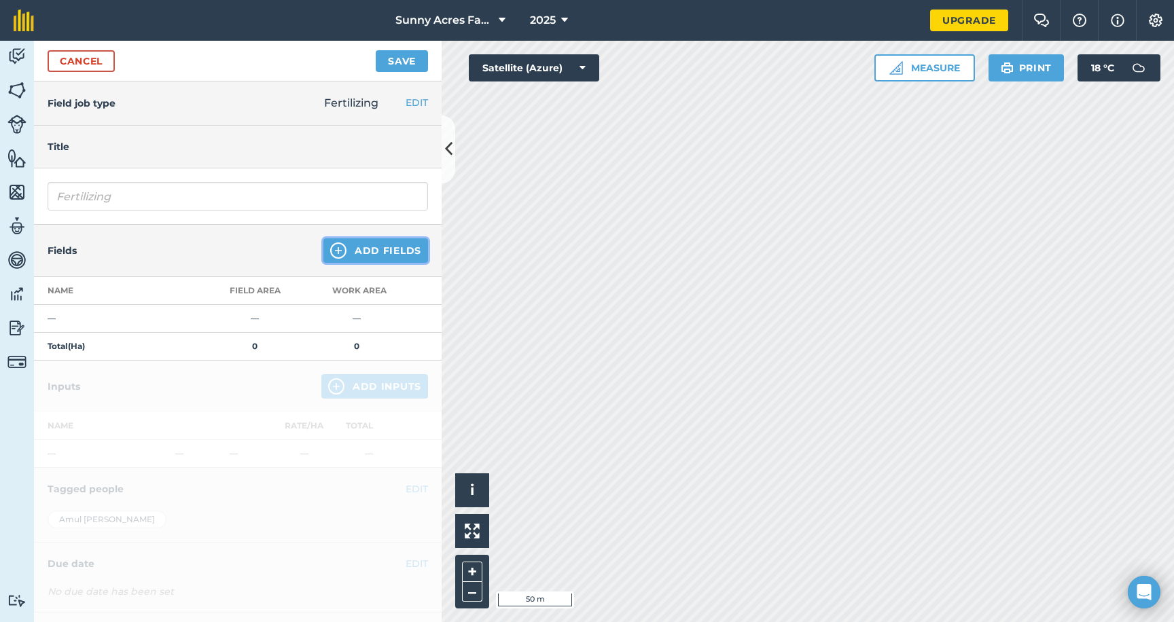
click at [374, 251] on button "Add Fields" at bounding box center [375, 250] width 105 height 24
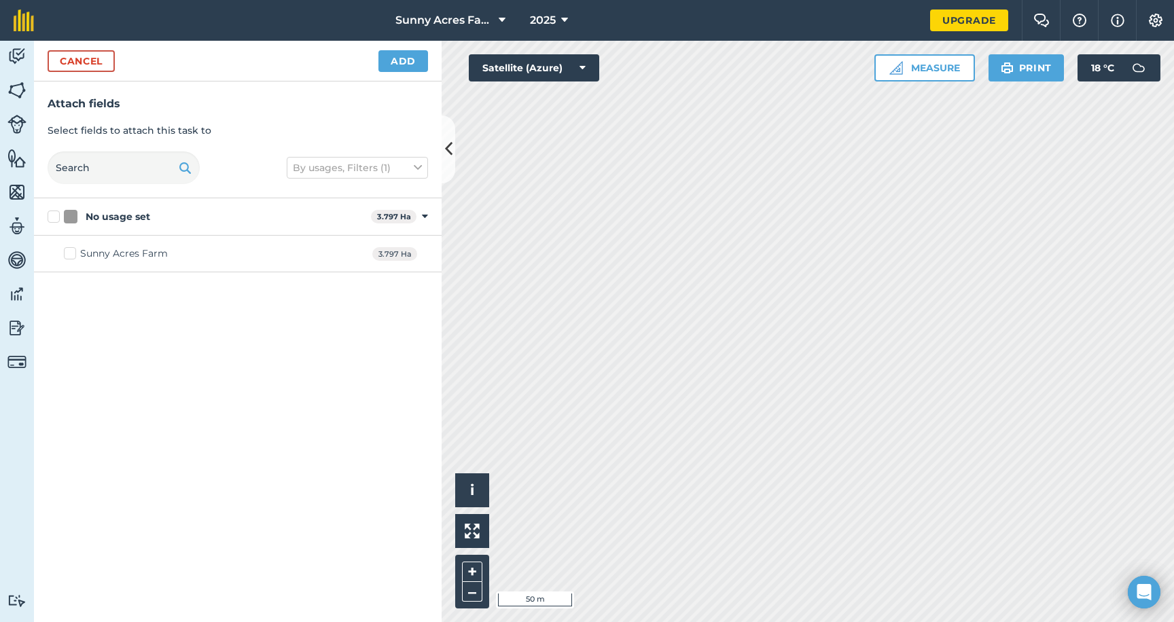
click at [109, 251] on div "Sunny Acres Farm" at bounding box center [124, 254] width 88 height 14
click at [73, 251] on input "Sunny Acres Farm" at bounding box center [68, 251] width 9 height 9
checkbox input "true"
click at [402, 63] on button "Add" at bounding box center [403, 61] width 50 height 22
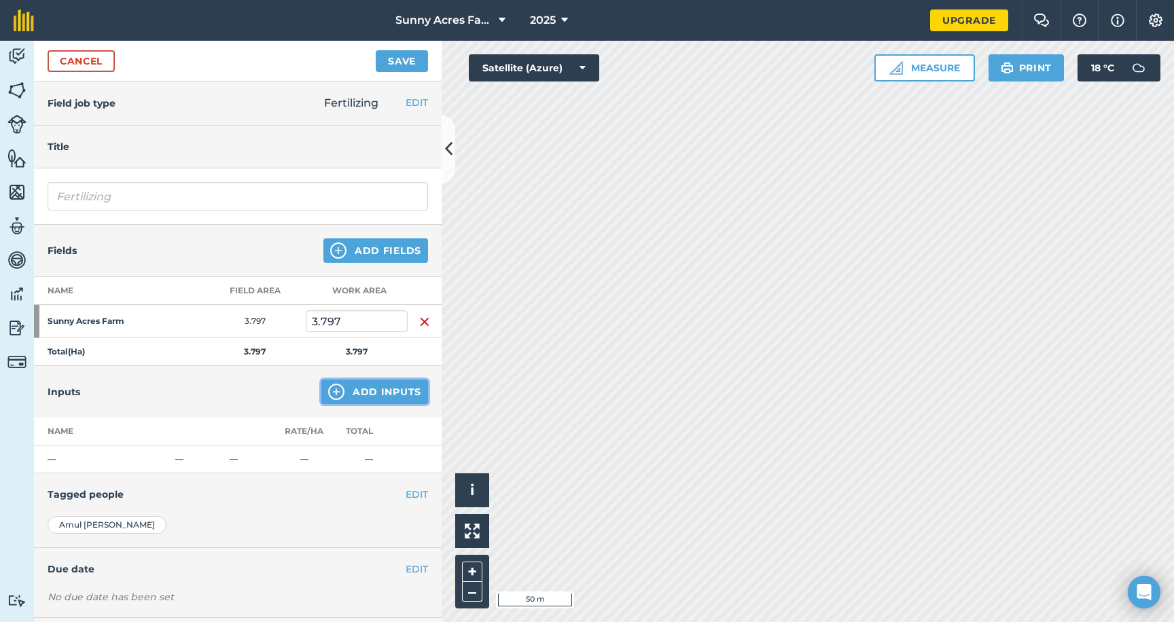
click at [397, 392] on button "Add Inputs" at bounding box center [374, 392] width 107 height 24
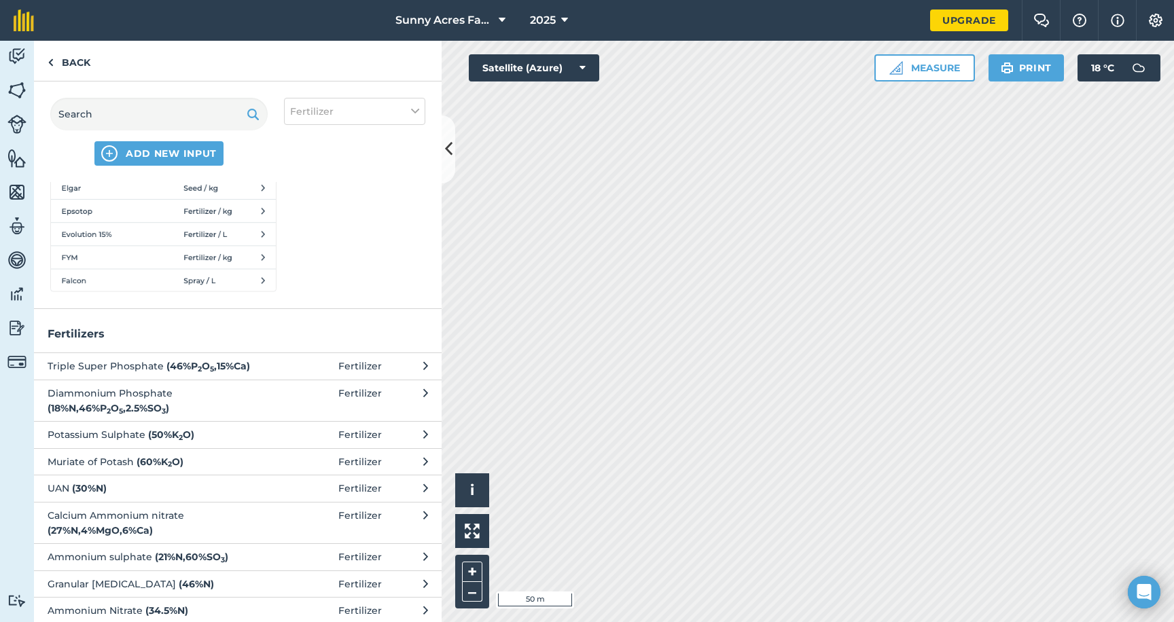
scroll to position [128, 0]
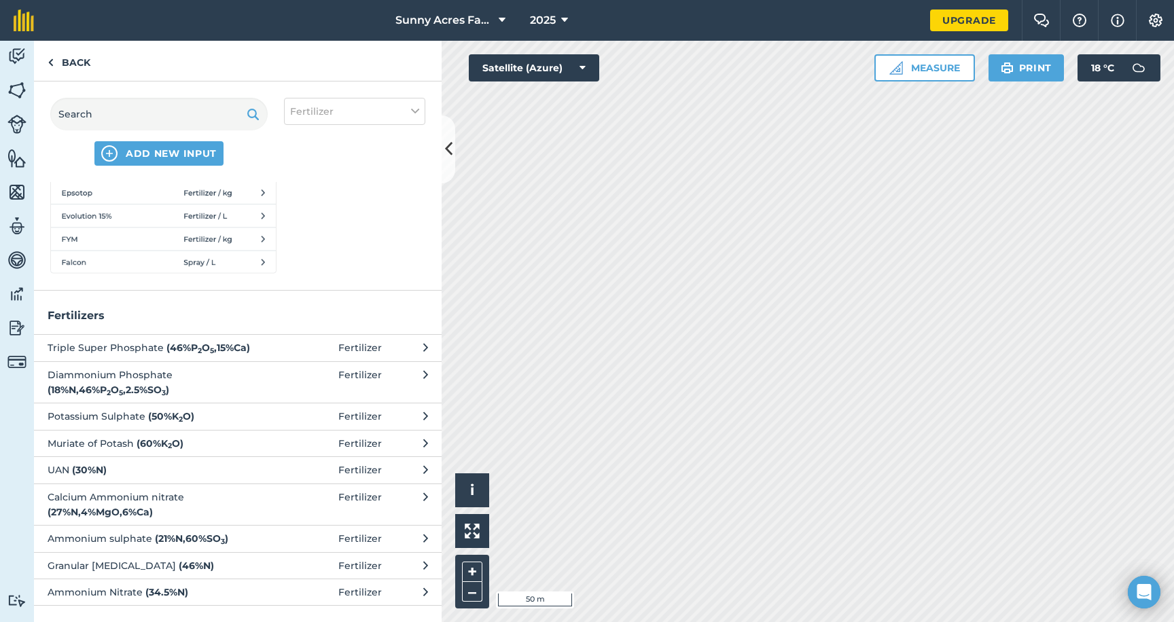
click at [153, 506] on strong "( 27 % N , 4 % MgO , 6 % Ca )" at bounding box center [100, 512] width 105 height 12
select select "FERTILIZER"
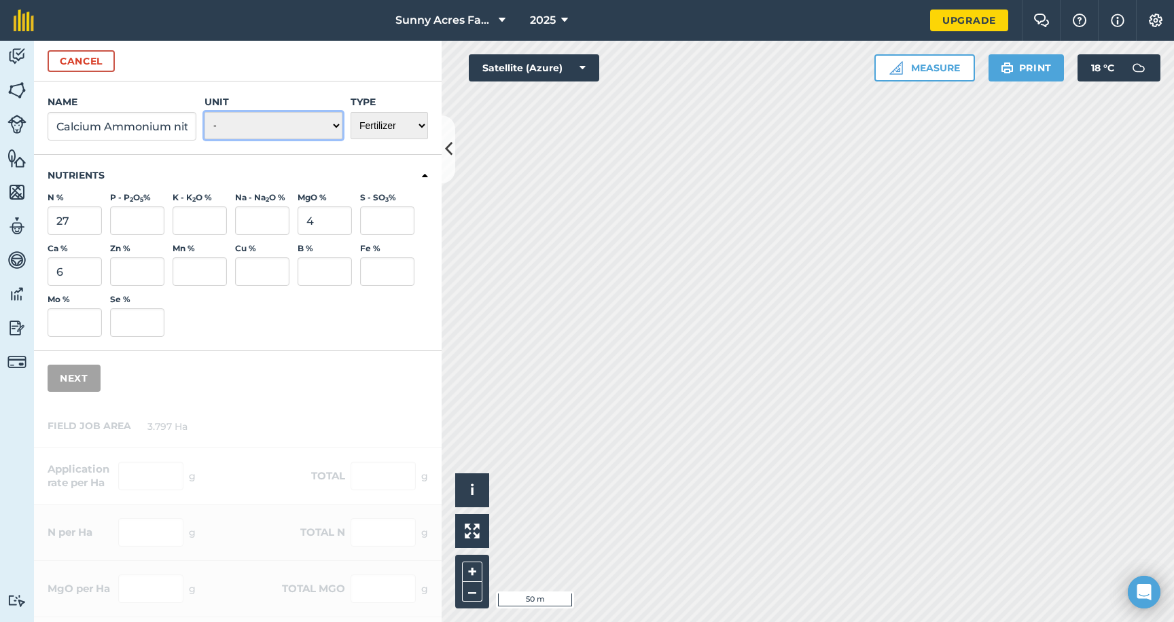
click at [314, 124] on select "- Grams/g Kilograms/kg Metric tonnes/t Millilitres/ml Litres/L Ounces/oz Pounds…" at bounding box center [274, 125] width 138 height 27
select select "LITRES"
click at [205, 112] on select "- Grams/g Kilograms/kg Metric tonnes/t Millilitres/ml Litres/L Ounces/oz Pounds…" at bounding box center [274, 125] width 138 height 27
click at [75, 373] on button "Next" at bounding box center [74, 378] width 53 height 27
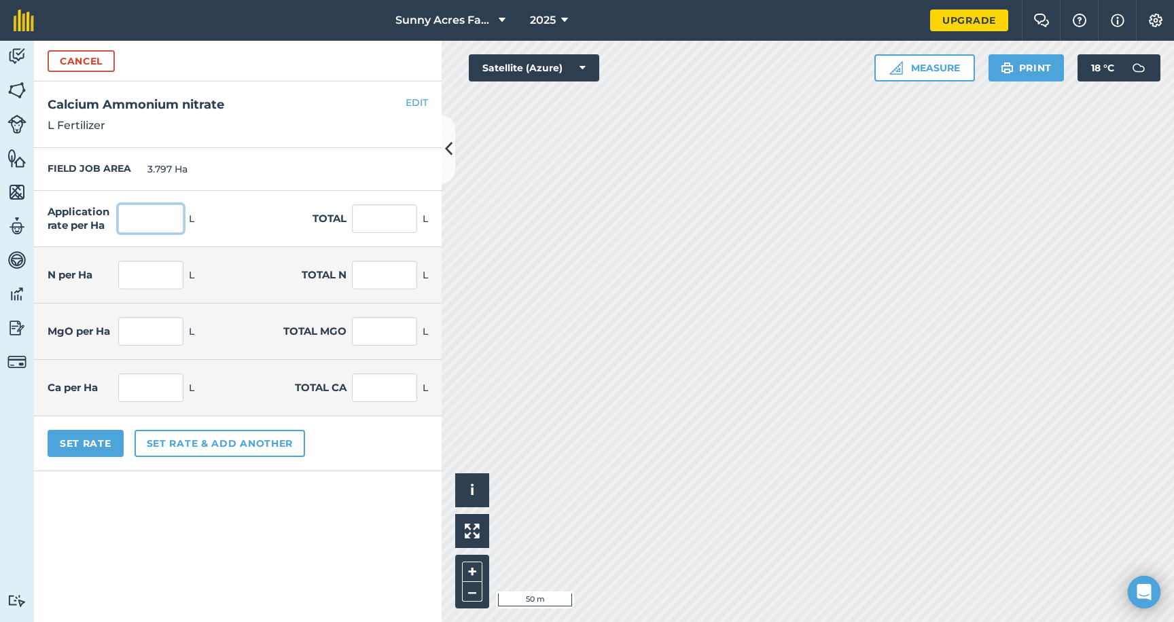
click at [156, 215] on input "text" at bounding box center [150, 219] width 65 height 29
type input "12"
type input "45.564"
type input "3.24"
type input "12.302"
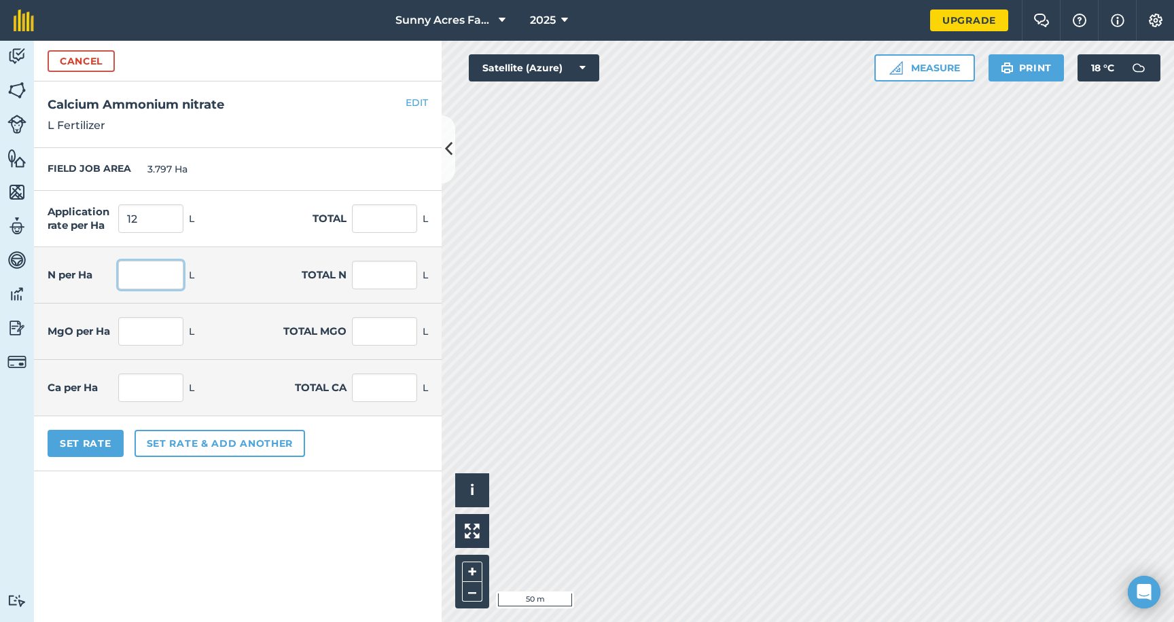
type input "0.48"
type input "1.823"
type input "0.72"
type input "2.734"
click at [150, 274] on input "3.24" at bounding box center [150, 275] width 65 height 29
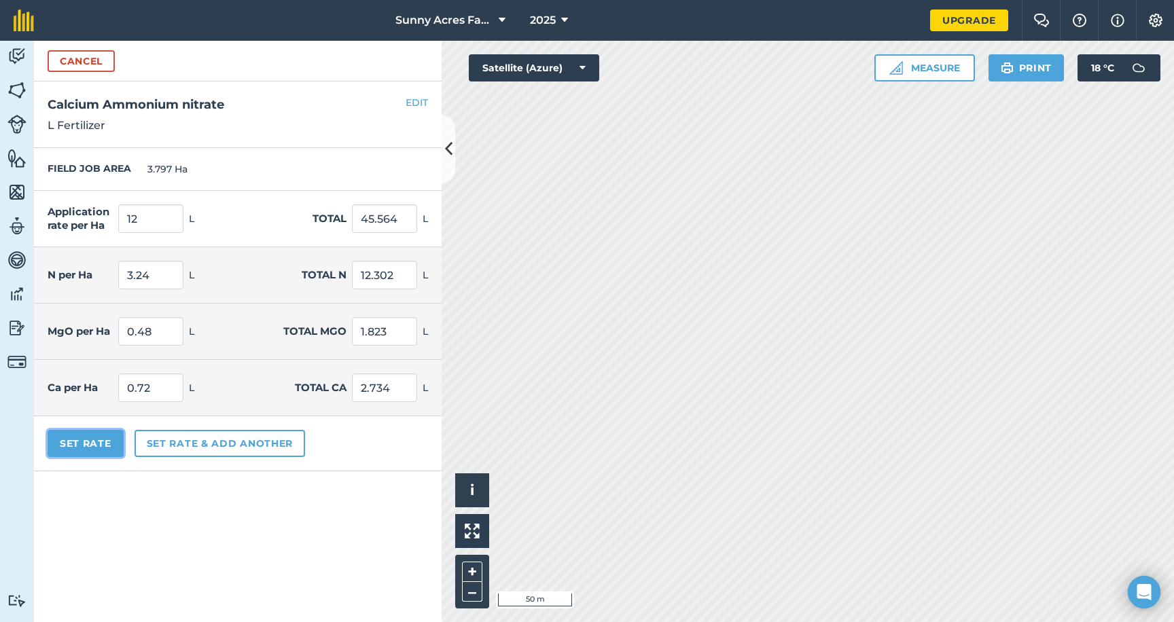
click at [99, 446] on button "Set Rate" at bounding box center [86, 443] width 76 height 27
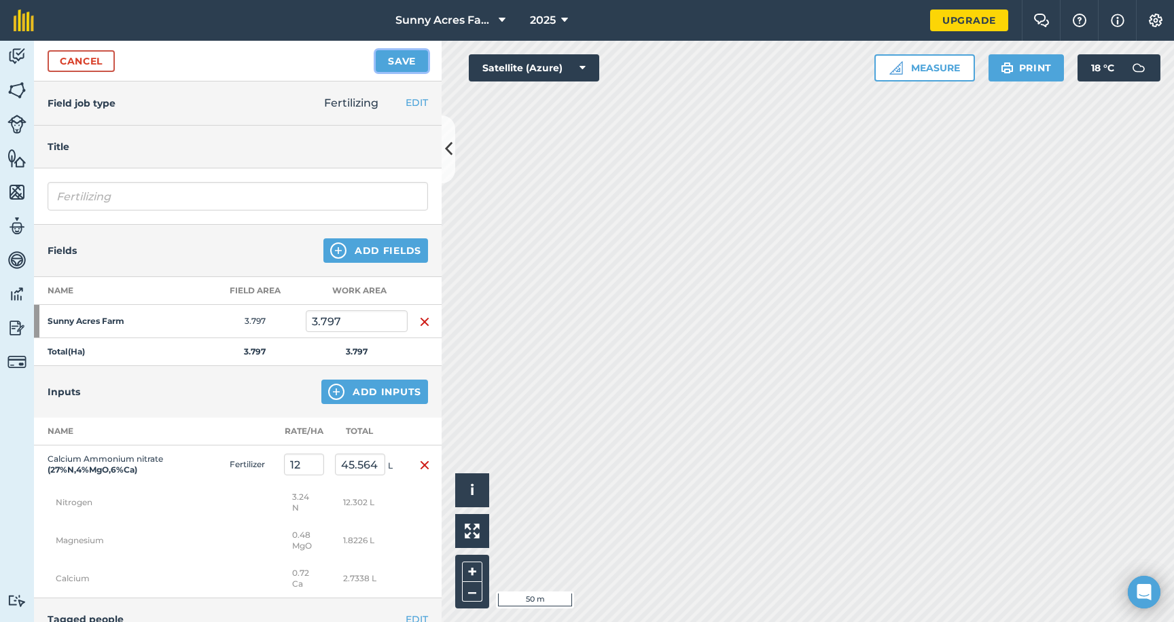
click at [409, 54] on button "Save" at bounding box center [402, 61] width 52 height 22
